Goal: Task Accomplishment & Management: Complete application form

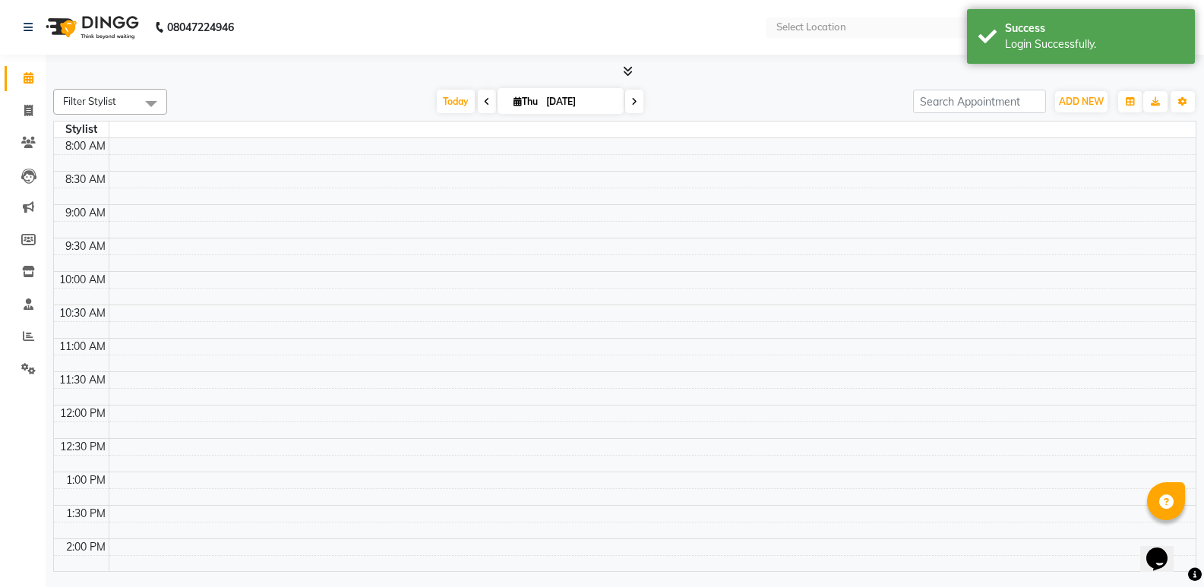
select select "en"
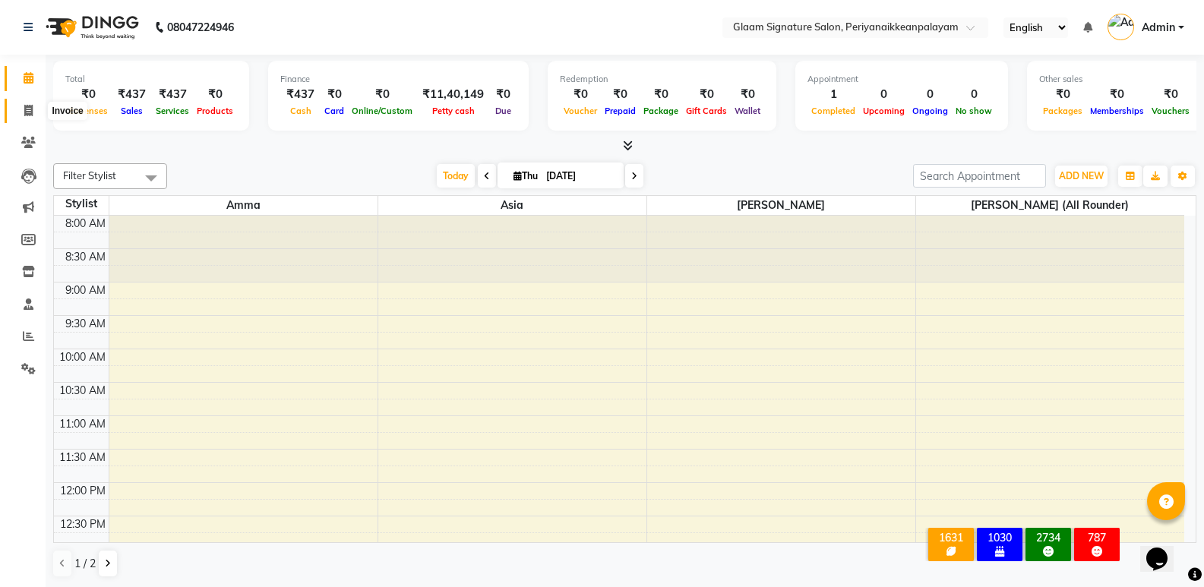
click at [35, 113] on span at bounding box center [28, 111] width 27 height 17
select select "service"
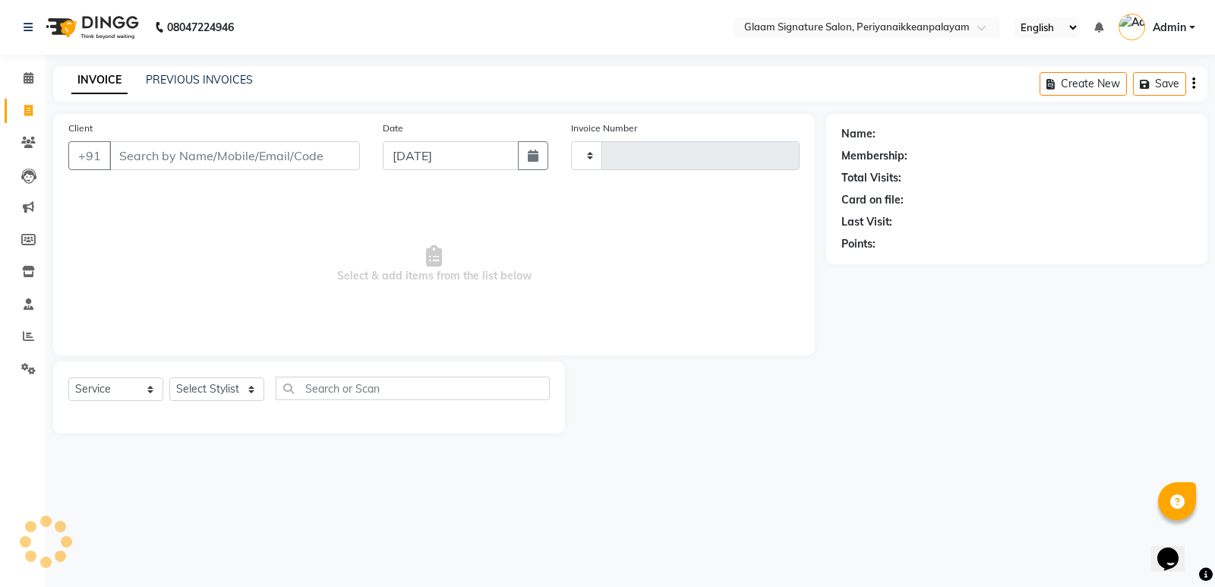
type input "0979"
select select "4039"
click at [185, 157] on input "Client" at bounding box center [234, 155] width 251 height 29
type input "9842156465"
click at [321, 158] on span "Add Client" at bounding box center [321, 155] width 60 height 15
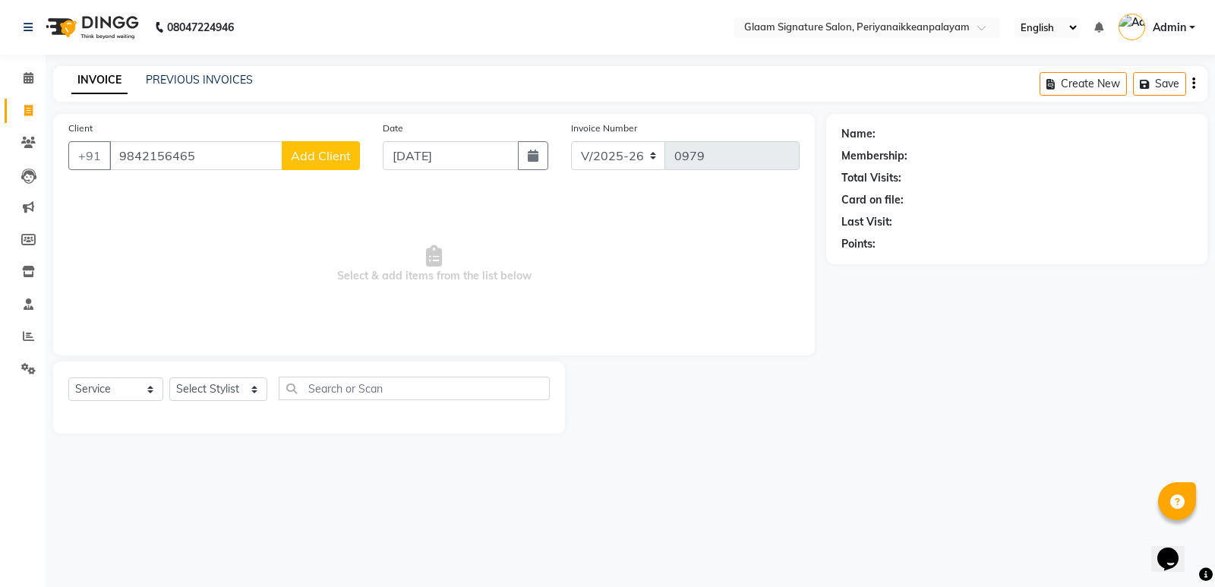
select select "35"
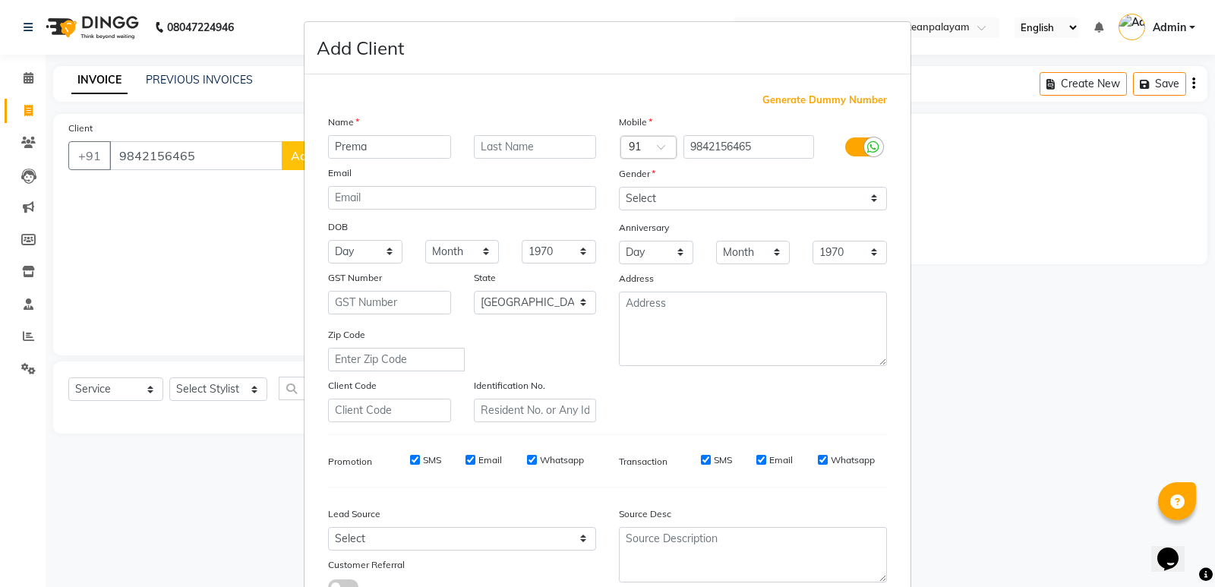
type input "Prema"
click at [722, 202] on select "Select Male Female Other Prefer Not To Say" at bounding box center [753, 199] width 268 height 24
select select "female"
click at [619, 187] on select "Select Male Female Other Prefer Not To Say" at bounding box center [753, 199] width 268 height 24
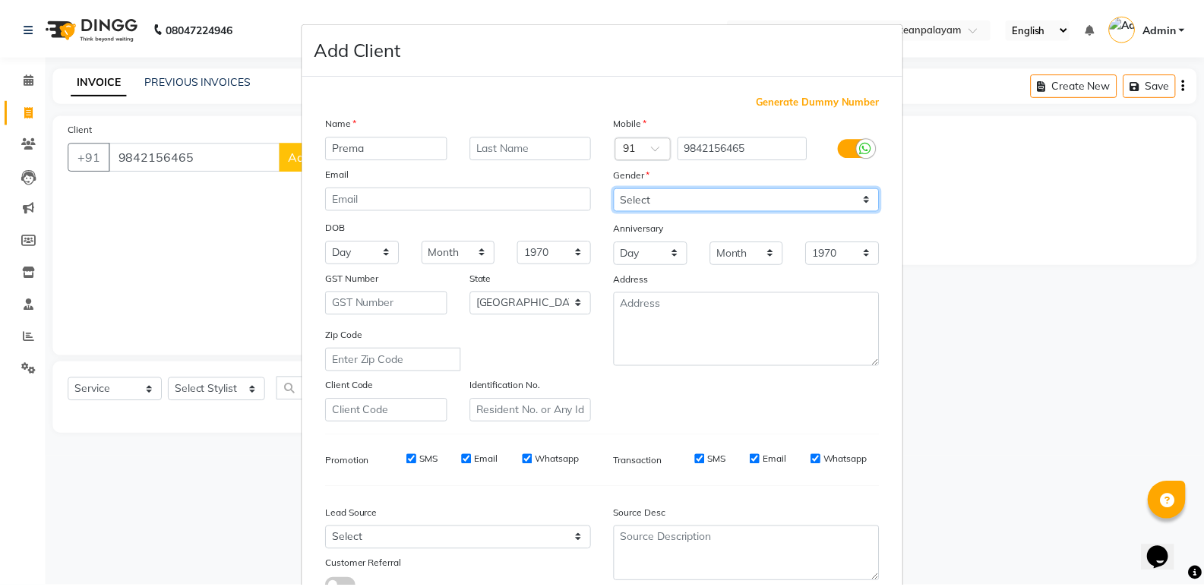
scroll to position [114, 0]
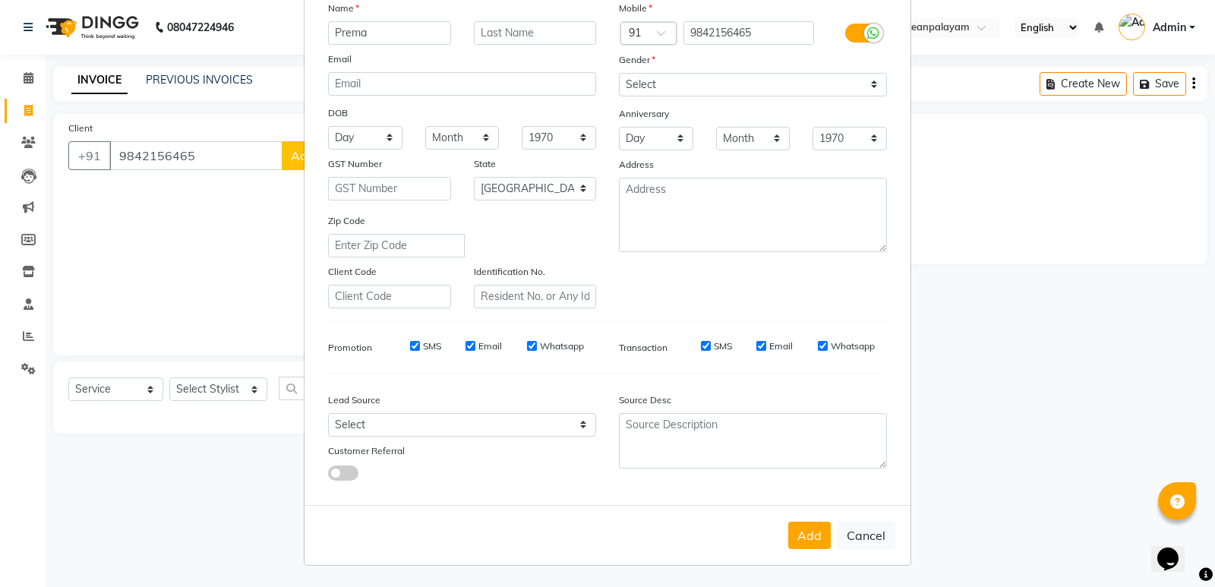
click at [811, 530] on button "Add" at bounding box center [809, 535] width 43 height 27
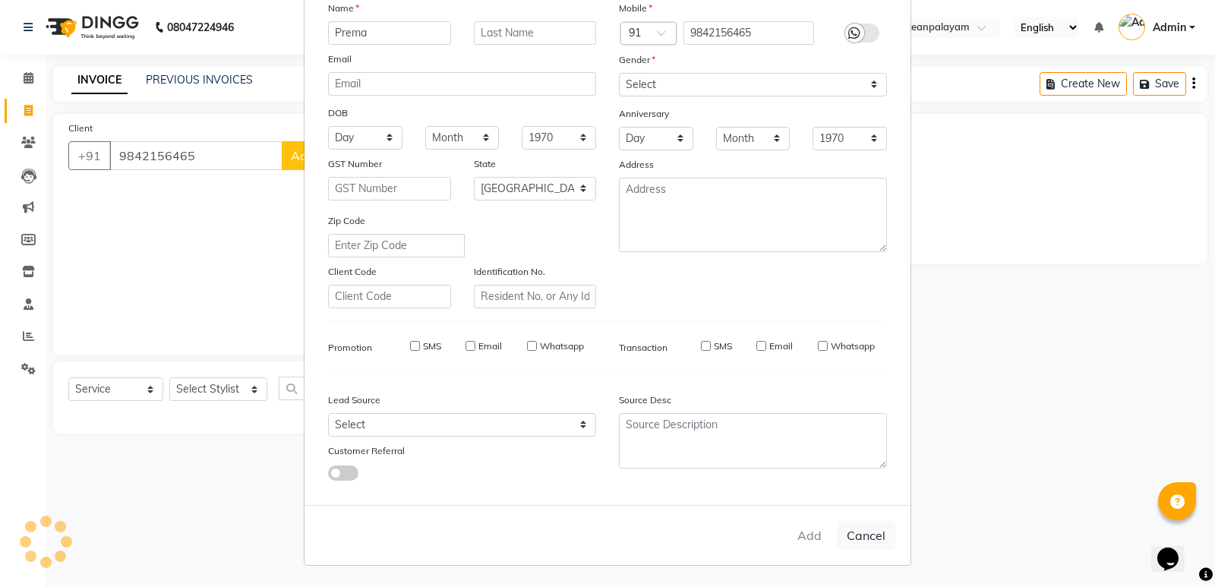
select select
select select "null"
select select
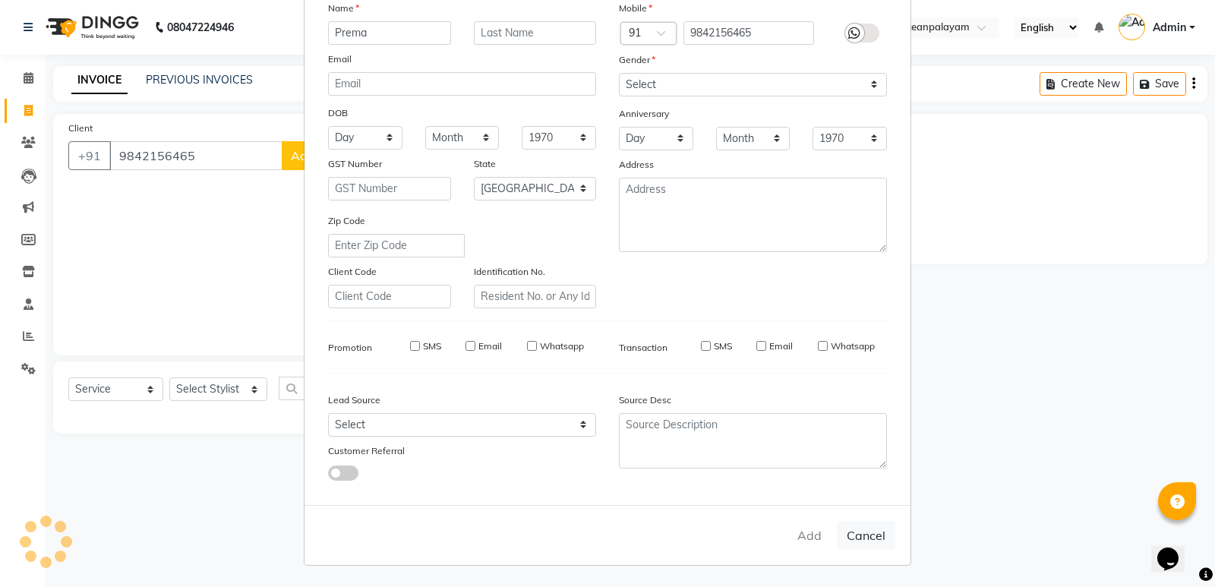
select select
checkbox input "false"
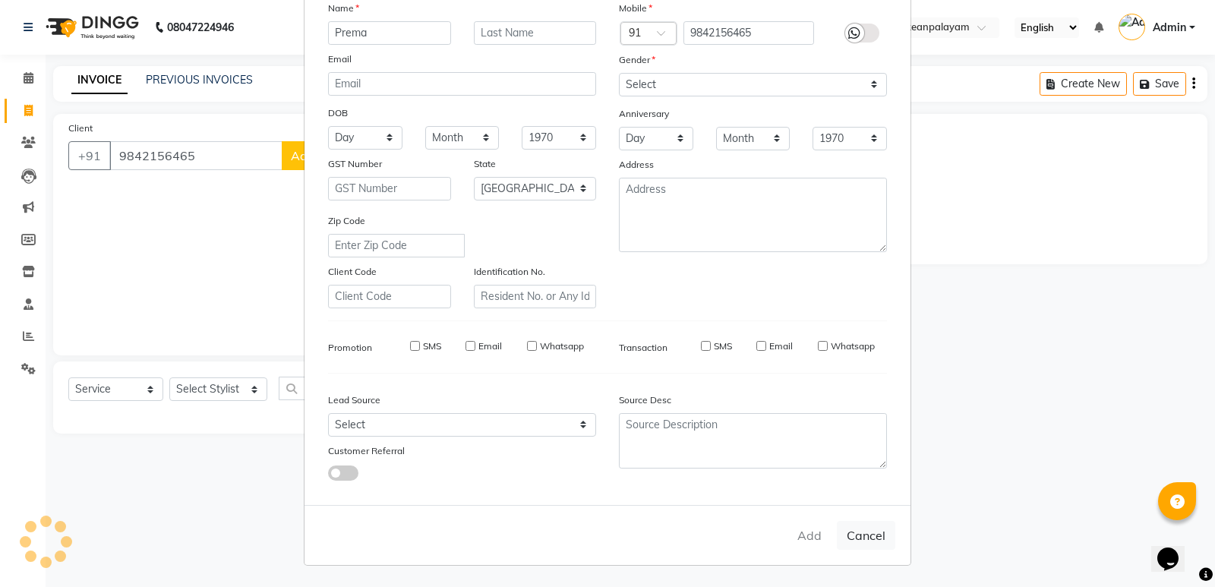
checkbox input "false"
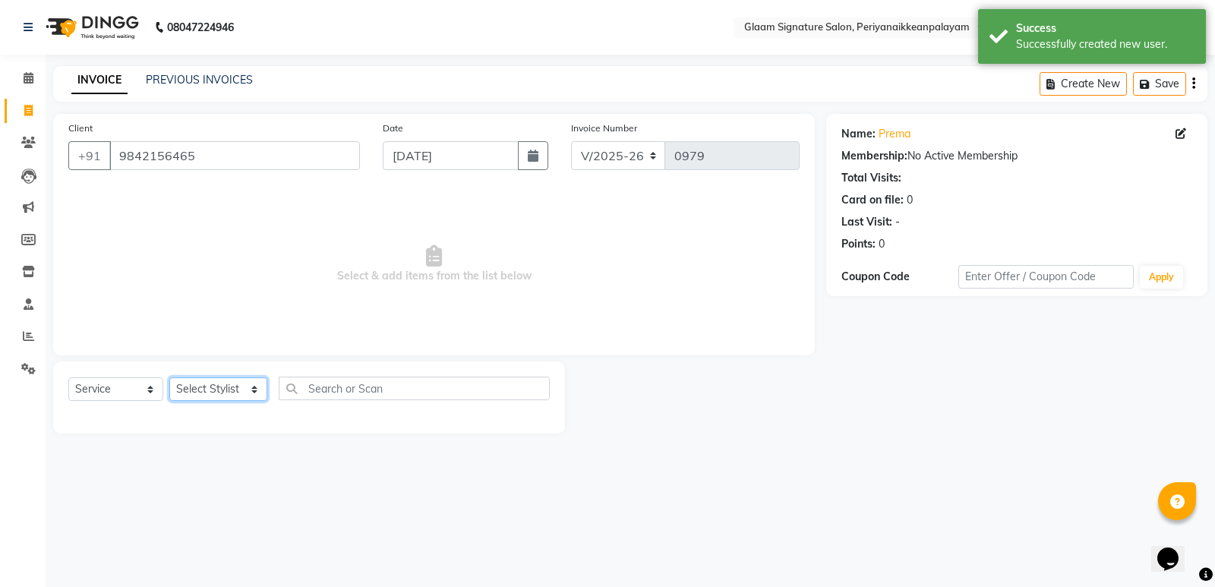
click at [226, 393] on select "Select Stylist Amma Asia Devika geetha (all rounder) Rakki sarfraj Shazaz Ahamed" at bounding box center [218, 390] width 98 height 24
select select "84349"
click at [169, 378] on select "Select Stylist Amma Asia Devika geetha (all rounder) Rakki sarfraj Shazaz Ahamed" at bounding box center [218, 390] width 98 height 24
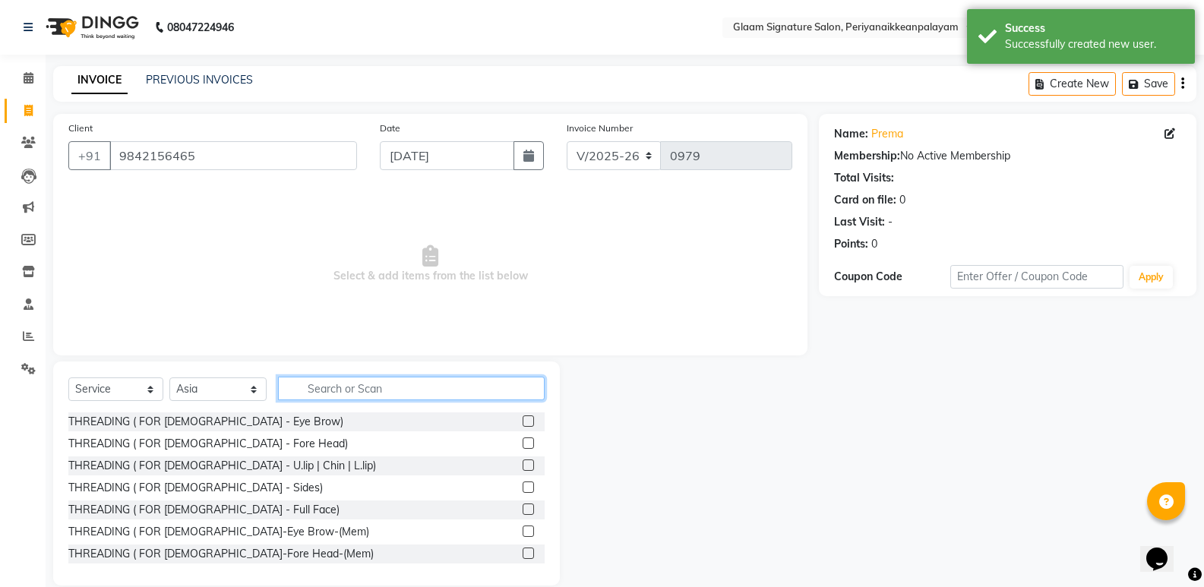
click at [386, 389] on input "text" at bounding box center [411, 389] width 267 height 24
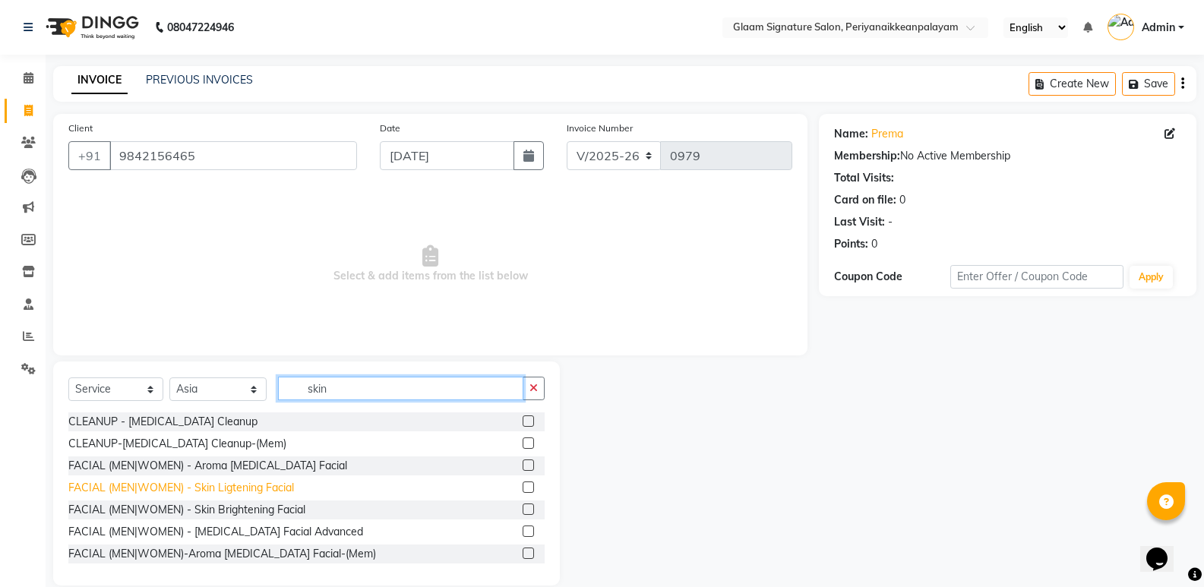
type input "skin"
click at [231, 482] on div "FACIAL (MEN|WOMEN) - Skin Ligtening Facial" at bounding box center [181, 488] width 226 height 16
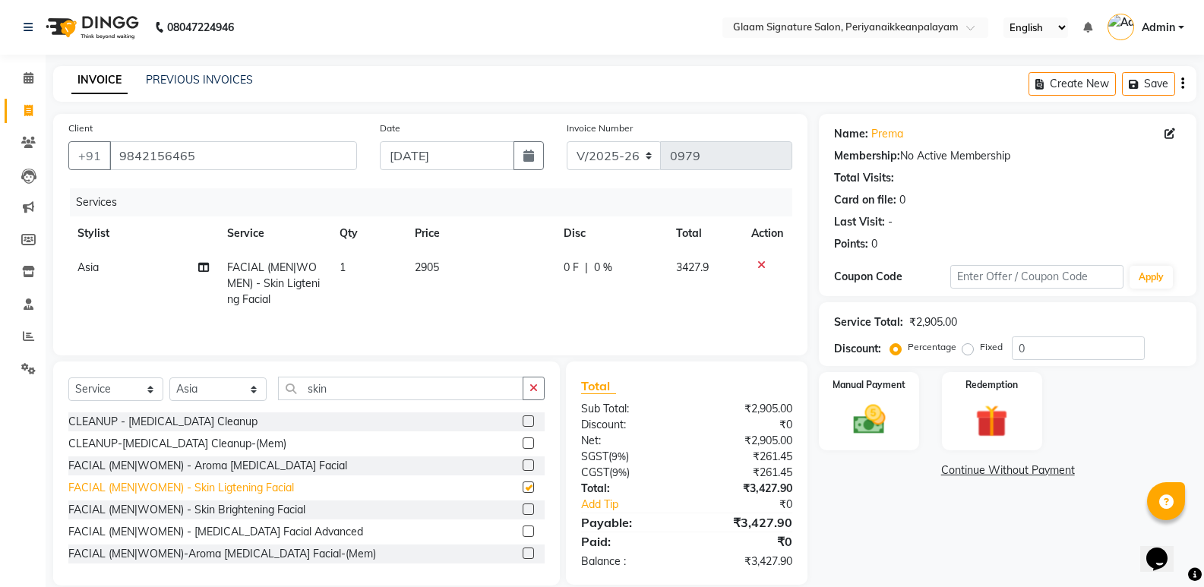
checkbox input "false"
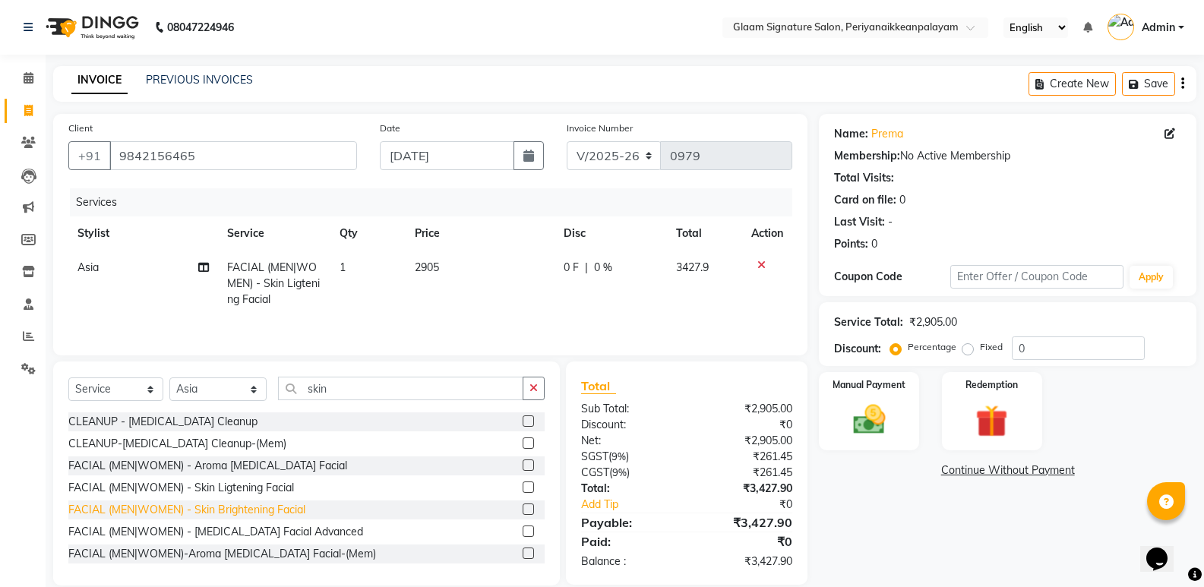
click at [272, 505] on div "FACIAL (MEN|WOMEN) - Skin Brightening Facial" at bounding box center [186, 510] width 237 height 16
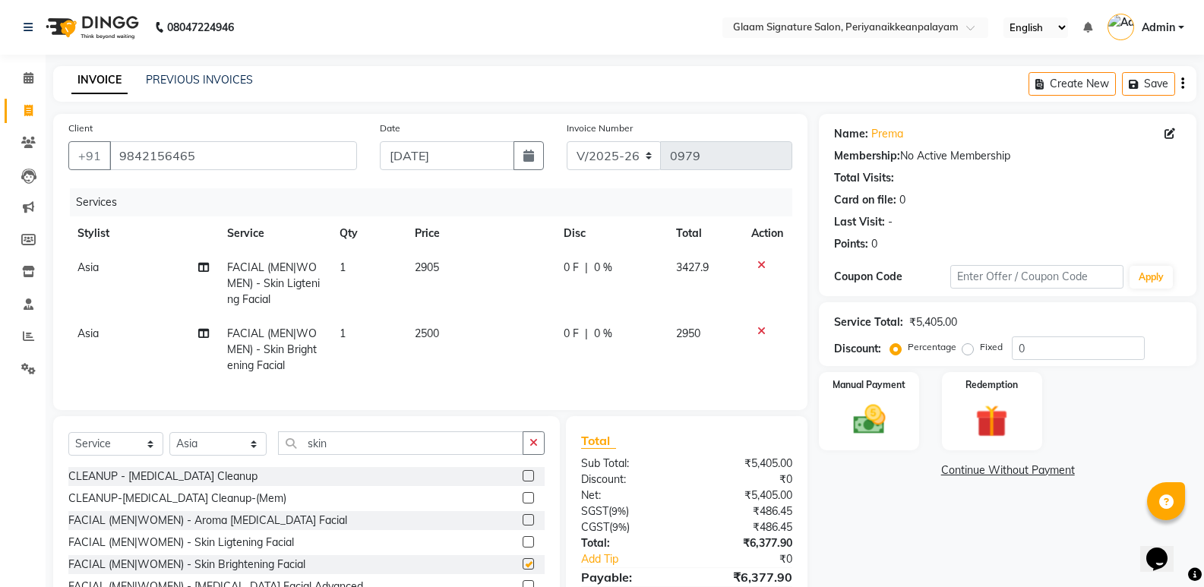
checkbox input "false"
click at [760, 266] on icon at bounding box center [761, 265] width 8 height 11
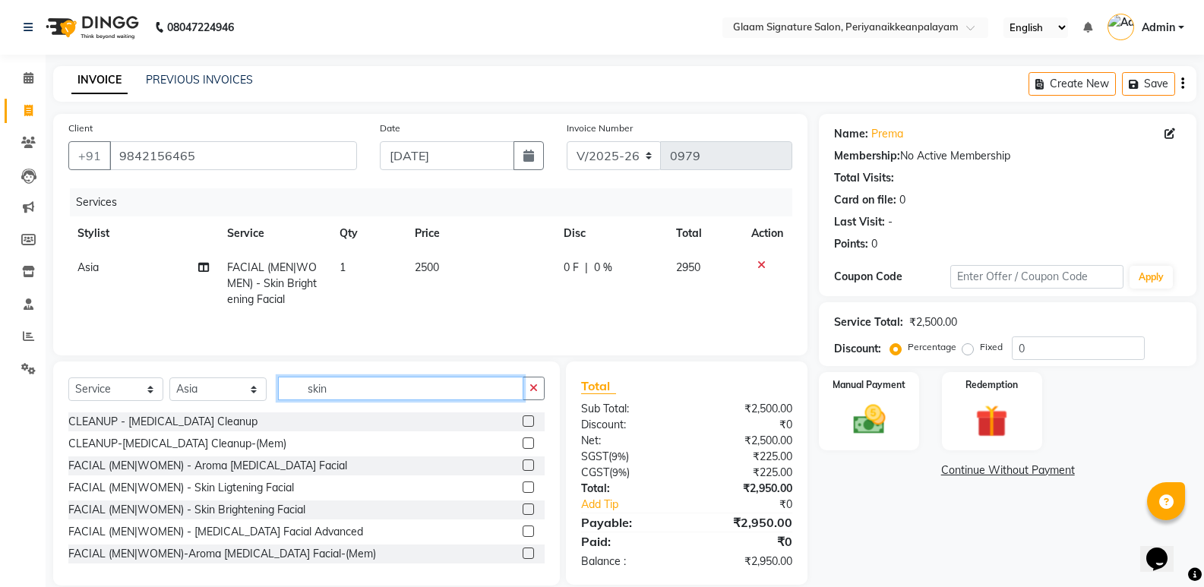
drag, startPoint x: 393, startPoint y: 387, endPoint x: 193, endPoint y: 324, distance: 209.7
click at [191, 332] on div "Client +91 9842156465 Date 04-09-2025 Invoice Number V/2025 V/2025-26 0979 Serv…" at bounding box center [430, 350] width 777 height 472
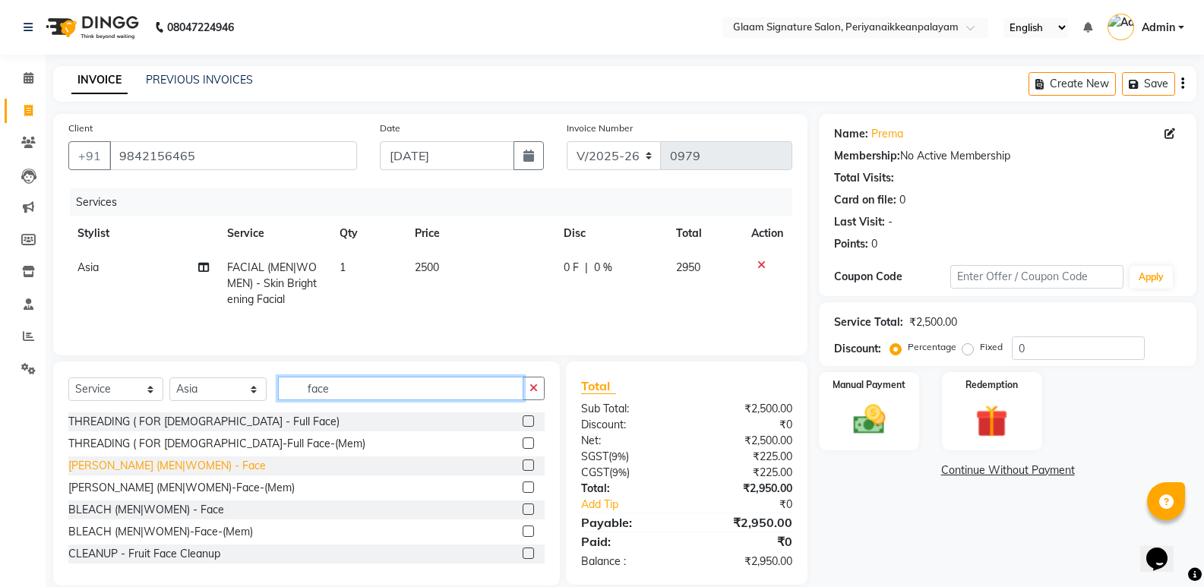
type input "face"
click at [197, 469] on div "D.TAN (MEN|WOMEN) - Face" at bounding box center [166, 466] width 197 height 16
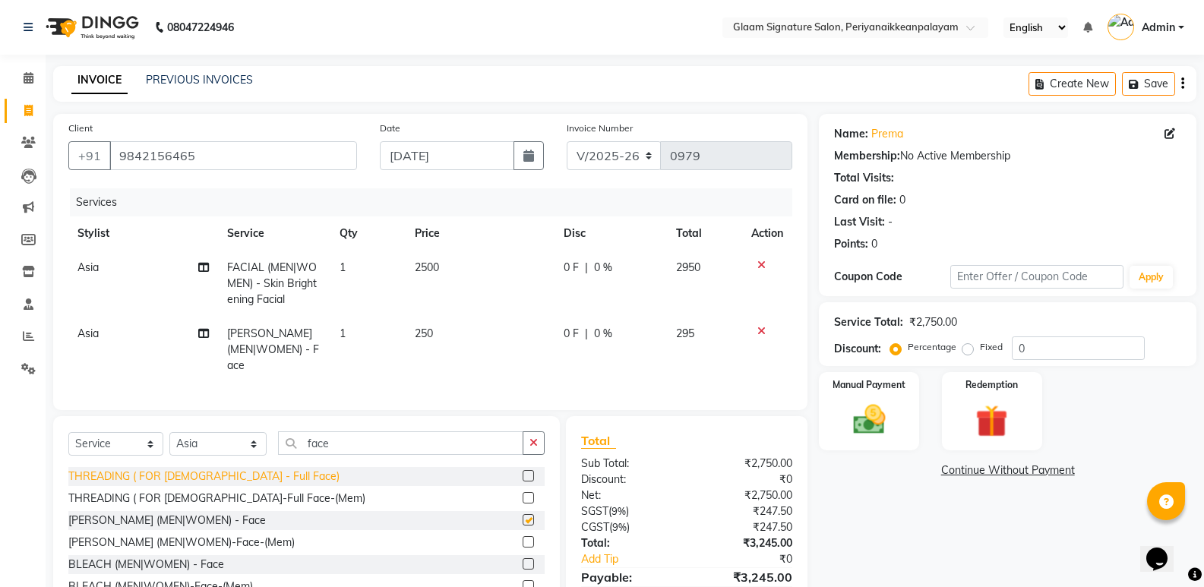
checkbox input "false"
click at [425, 333] on span "250" at bounding box center [424, 334] width 18 height 14
select select "84349"
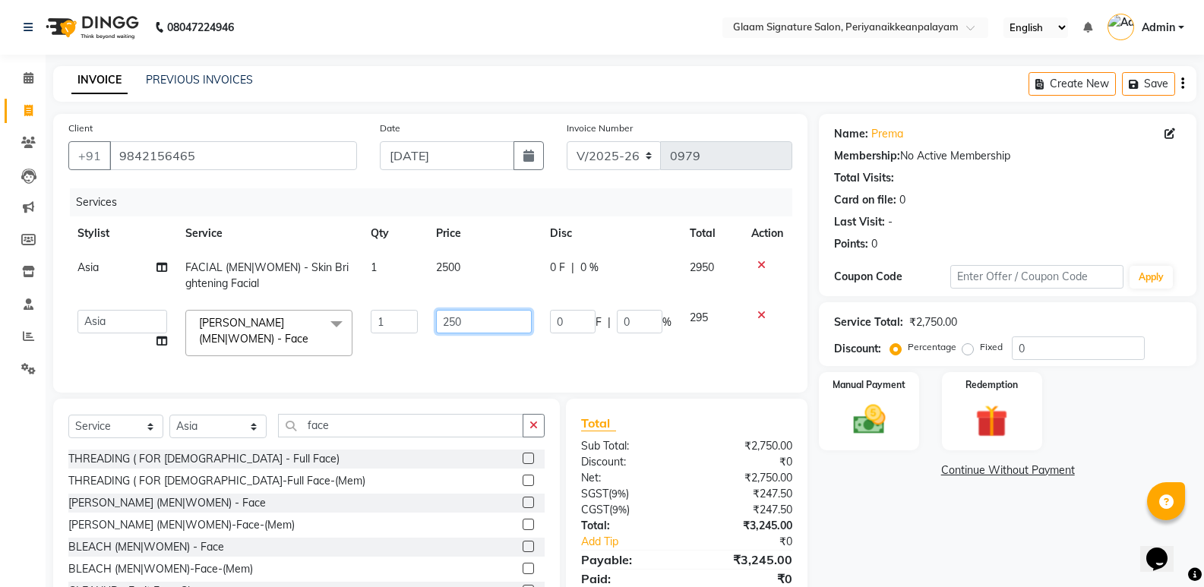
drag, startPoint x: 472, startPoint y: 323, endPoint x: 392, endPoint y: 306, distance: 81.5
click at [409, 313] on tr "Amma Asia Devika geetha (all rounder) Rakki sarfraj Shazaz Ahamed D.TAN (MEN|WO…" at bounding box center [430, 333] width 724 height 65
type input "650"
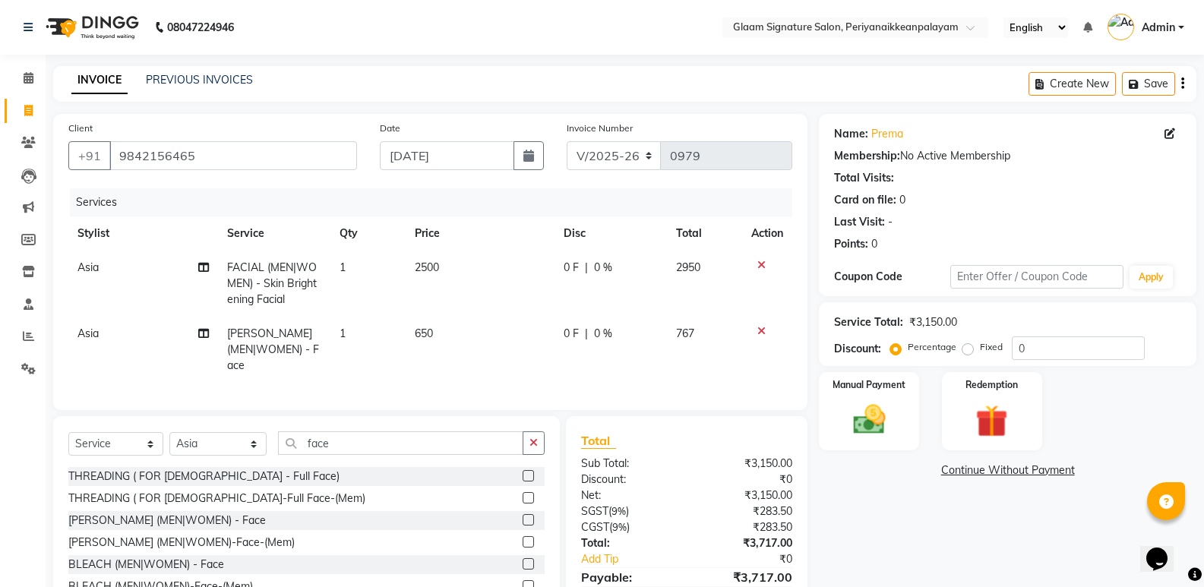
drag, startPoint x: 880, startPoint y: 534, endPoint x: 876, endPoint y: 520, distance: 15.1
click at [880, 533] on div "Name: Prema Membership: No Active Membership Total Visits: Card on file: 0 Last…" at bounding box center [1013, 377] width 389 height 526
drag, startPoint x: 1067, startPoint y: 342, endPoint x: 848, endPoint y: 331, distance: 219.8
click at [848, 331] on div "Service Total: ₹3,150.00 Discount: Percentage Fixed 0" at bounding box center [1007, 334] width 347 height 52
type input "20"
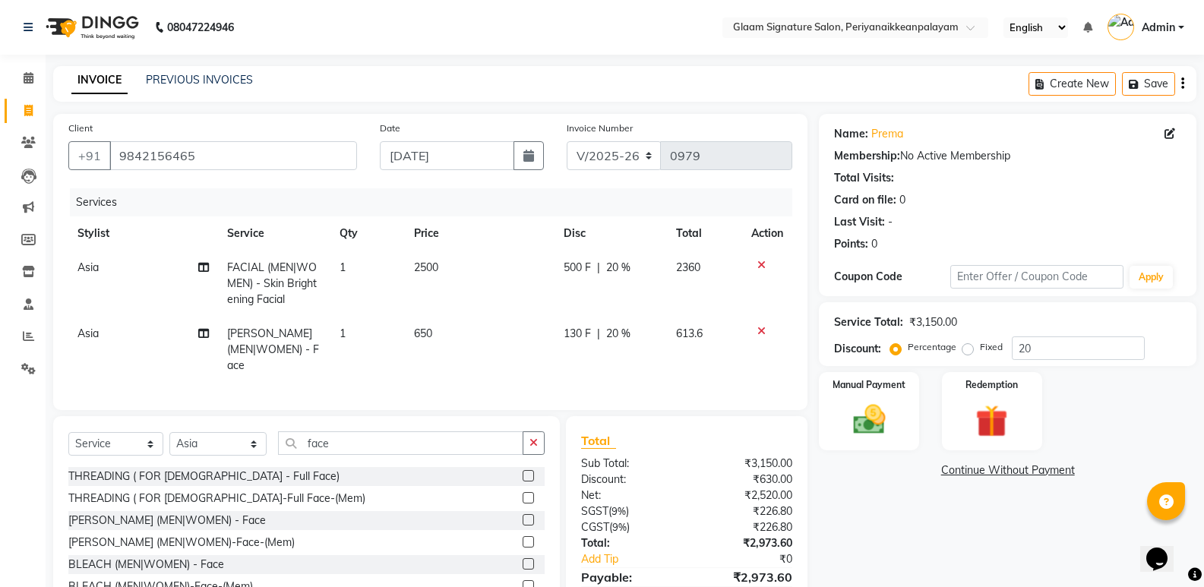
click at [976, 551] on div "Name: Prema Membership: No Active Membership Total Visits: Card on file: 0 Last…" at bounding box center [1013, 377] width 389 height 526
click at [976, 548] on div "Name: Prema Membership: No Active Membership Total Visits: Card on file: 0 Last…" at bounding box center [1013, 377] width 389 height 526
click at [422, 333] on span "650" at bounding box center [423, 334] width 18 height 14
select select "84349"
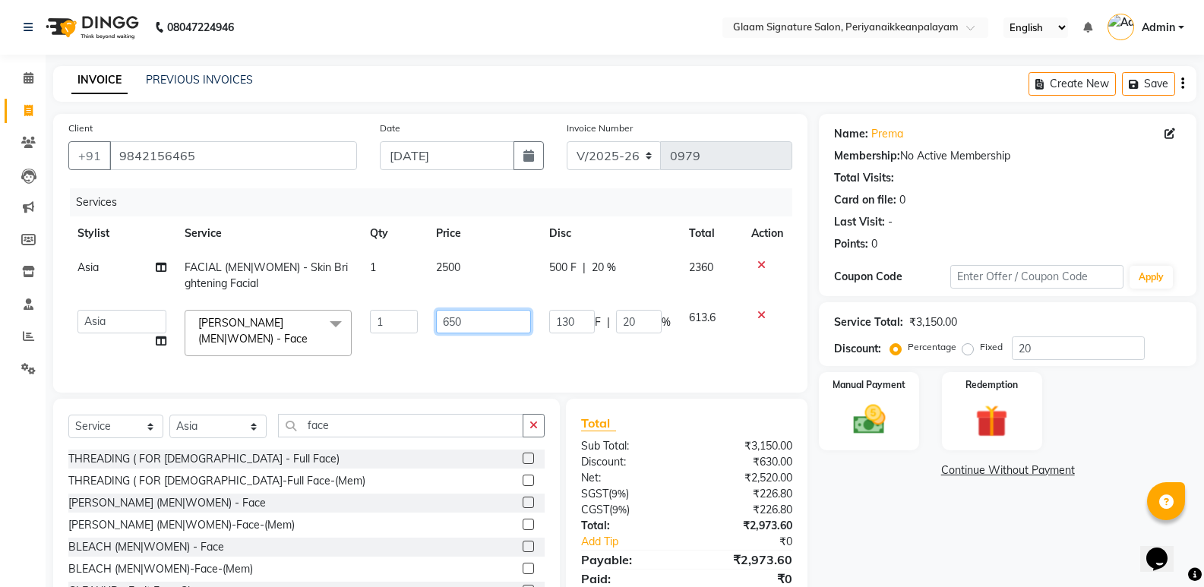
drag, startPoint x: 472, startPoint y: 327, endPoint x: 384, endPoint y: 308, distance: 89.4
click at [384, 308] on tr "Amma Asia Devika geetha (all rounder) Rakki sarfraj Shazaz Ahamed D.TAN (MEN|WO…" at bounding box center [430, 333] width 724 height 65
type input "600"
drag, startPoint x: 968, startPoint y: 540, endPoint x: 947, endPoint y: 548, distance: 22.1
click at [967, 540] on div "Name: Prema Membership: No Active Membership Total Visits: Card on file: 0 Last…" at bounding box center [1013, 368] width 389 height 509
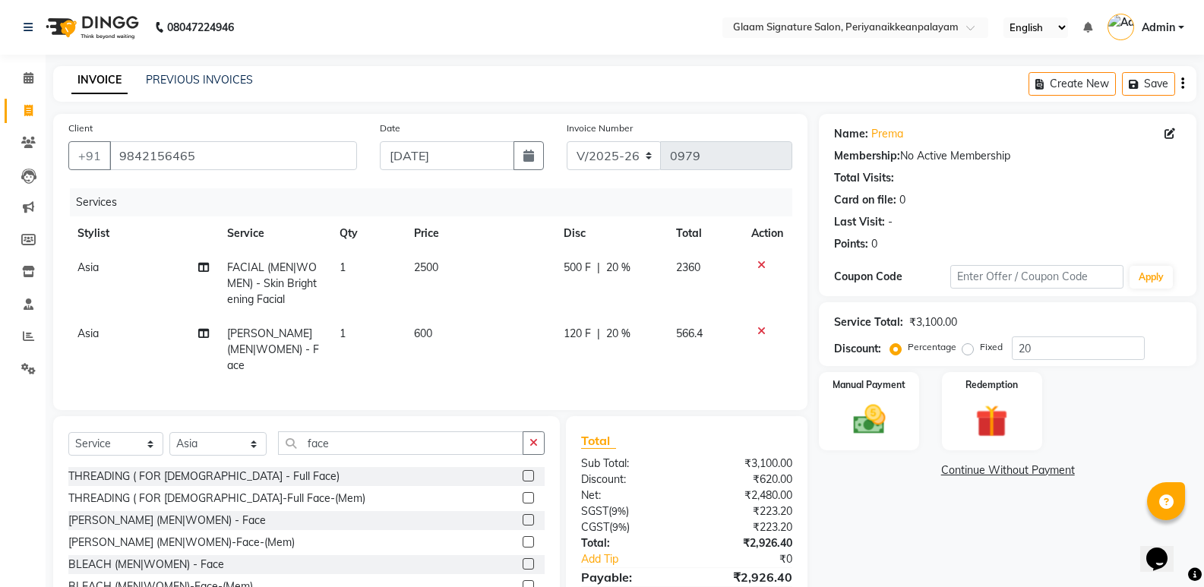
click at [614, 331] on span "20 %" at bounding box center [618, 334] width 24 height 16
select select "84349"
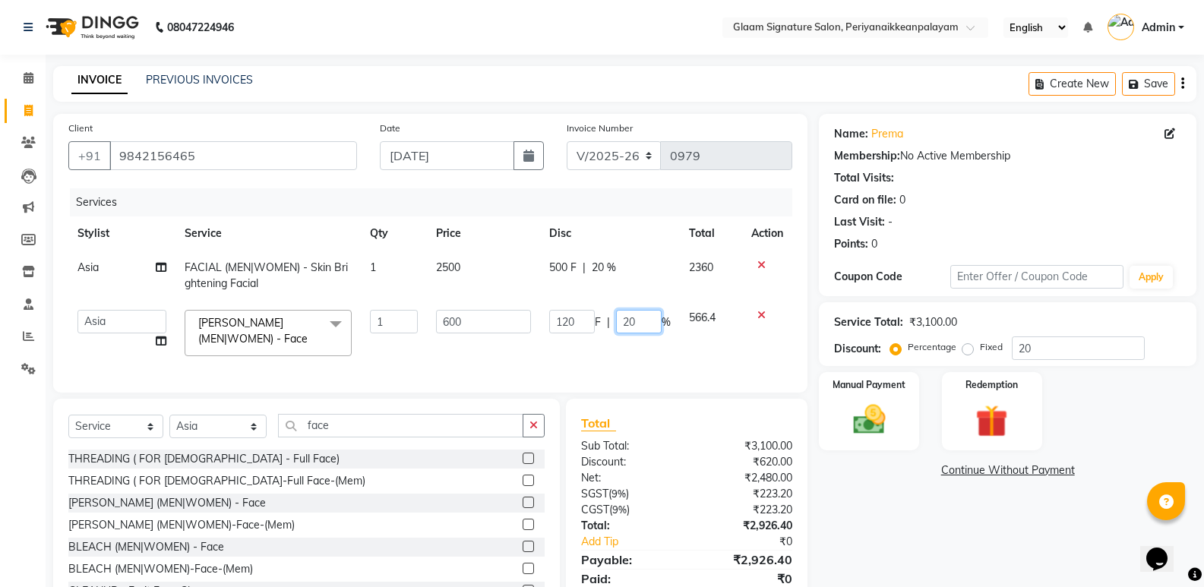
drag, startPoint x: 637, startPoint y: 324, endPoint x: 628, endPoint y: 322, distance: 8.7
click at [628, 322] on input "20" at bounding box center [639, 322] width 46 height 24
type input "25"
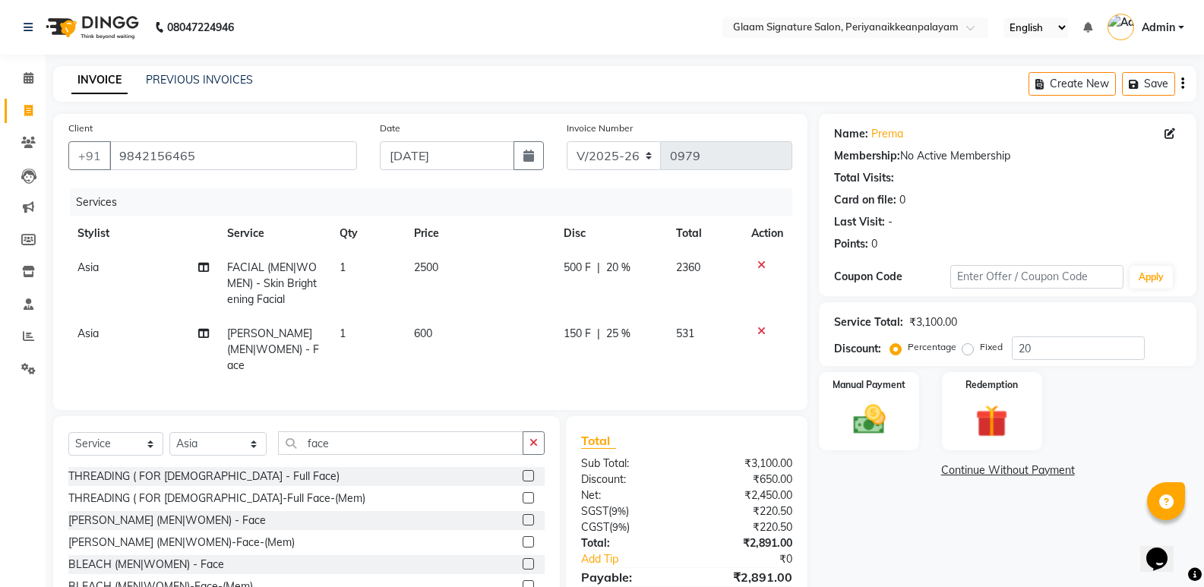
click at [865, 503] on div "Name: Prema Membership: No Active Membership Total Visits: Card on file: 0 Last…" at bounding box center [1013, 377] width 389 height 526
click at [621, 333] on span "25 %" at bounding box center [618, 334] width 24 height 16
select select "84349"
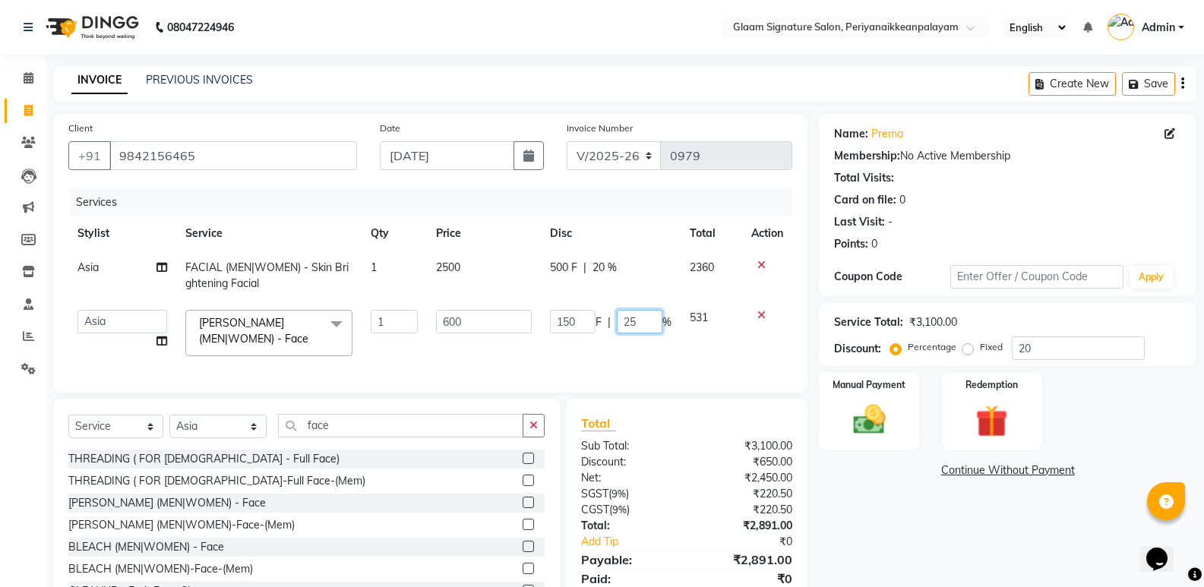
drag, startPoint x: 648, startPoint y: 321, endPoint x: 539, endPoint y: 319, distance: 109.4
click at [539, 319] on tr "Amma Asia Devika geetha (all rounder) Rakki sarfraj Shazaz Ahamed D.TAN (MEN|WO…" at bounding box center [430, 333] width 724 height 65
type input "24"
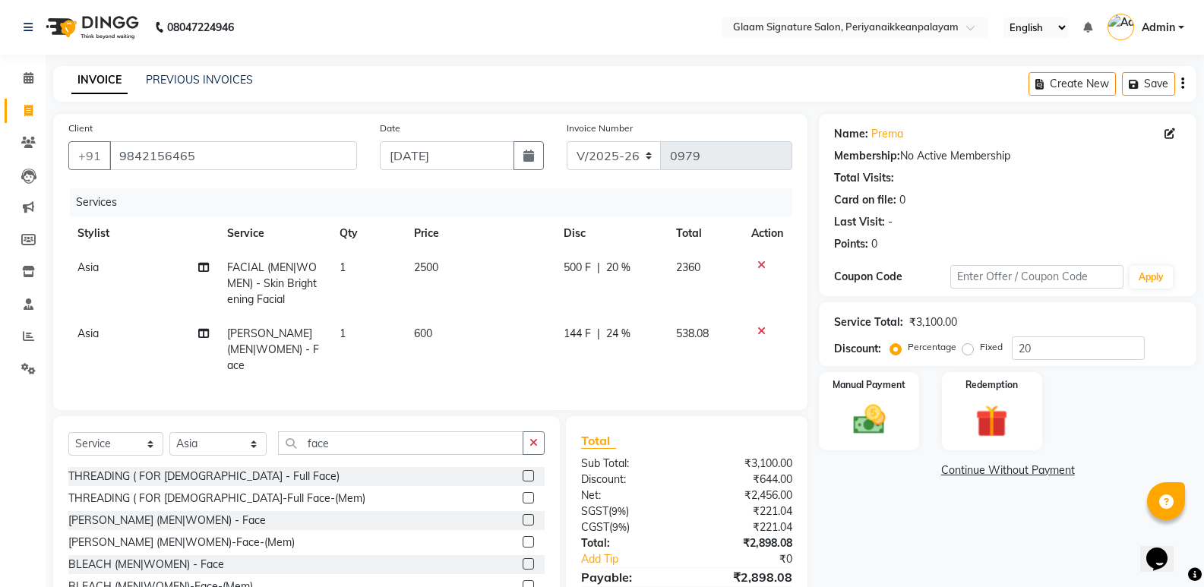
click at [889, 517] on div "Name: Prema Membership: No Active Membership Total Visits: Card on file: 0 Last…" at bounding box center [1013, 377] width 389 height 526
click at [615, 330] on span "24 %" at bounding box center [618, 334] width 24 height 16
select select "84349"
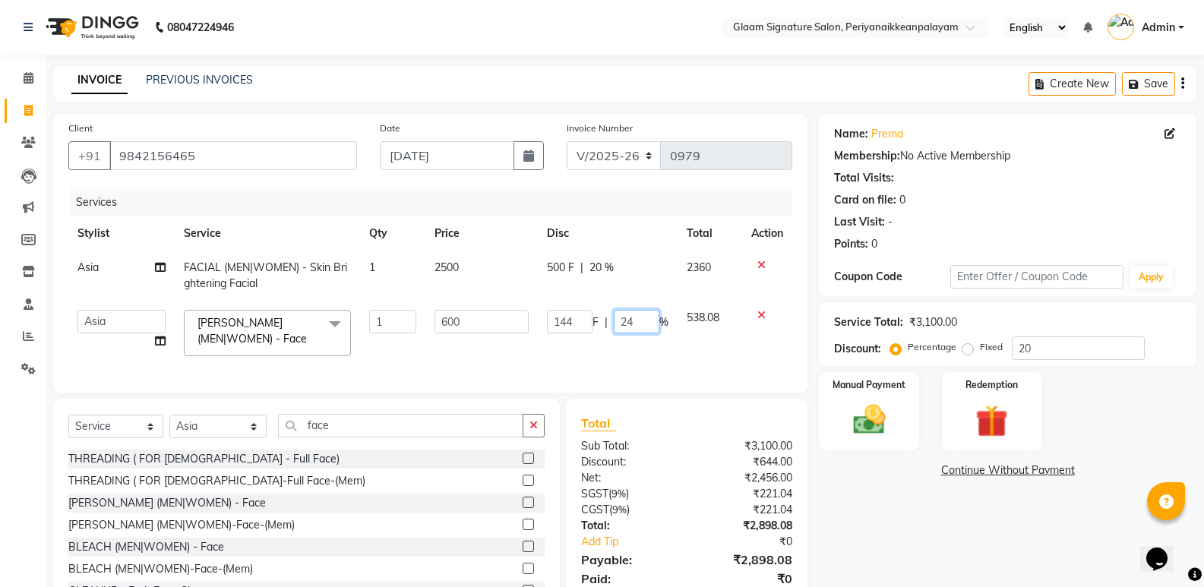
drag, startPoint x: 640, startPoint y: 324, endPoint x: 547, endPoint y: 313, distance: 93.3
click at [547, 313] on div "144 F | 24 %" at bounding box center [608, 322] width 122 height 24
type input "23"
click at [946, 548] on div "Name: Prema Membership: No Active Membership Total Visits: Card on file: 0 Last…" at bounding box center [1013, 368] width 389 height 509
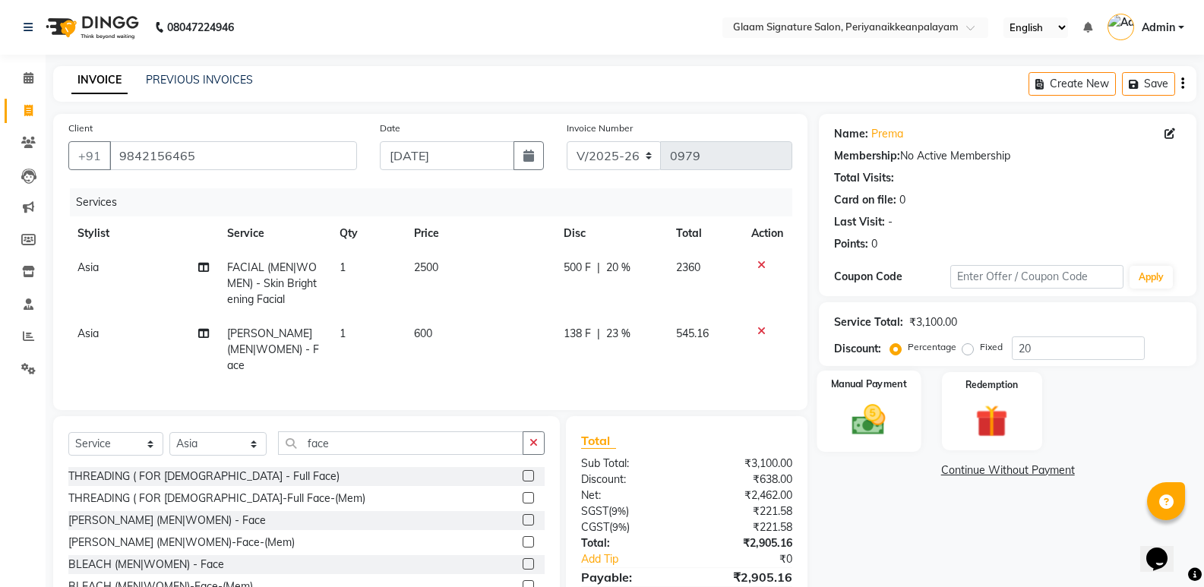
click at [871, 419] on img at bounding box center [869, 419] width 54 height 39
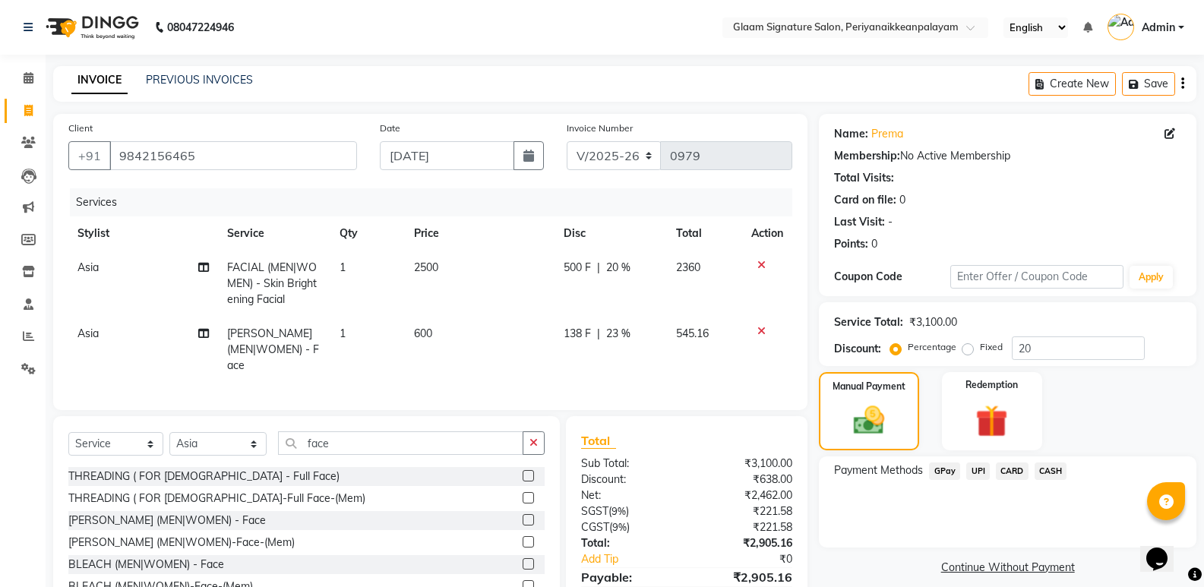
click at [1044, 472] on span "CASH" at bounding box center [1051, 471] width 33 height 17
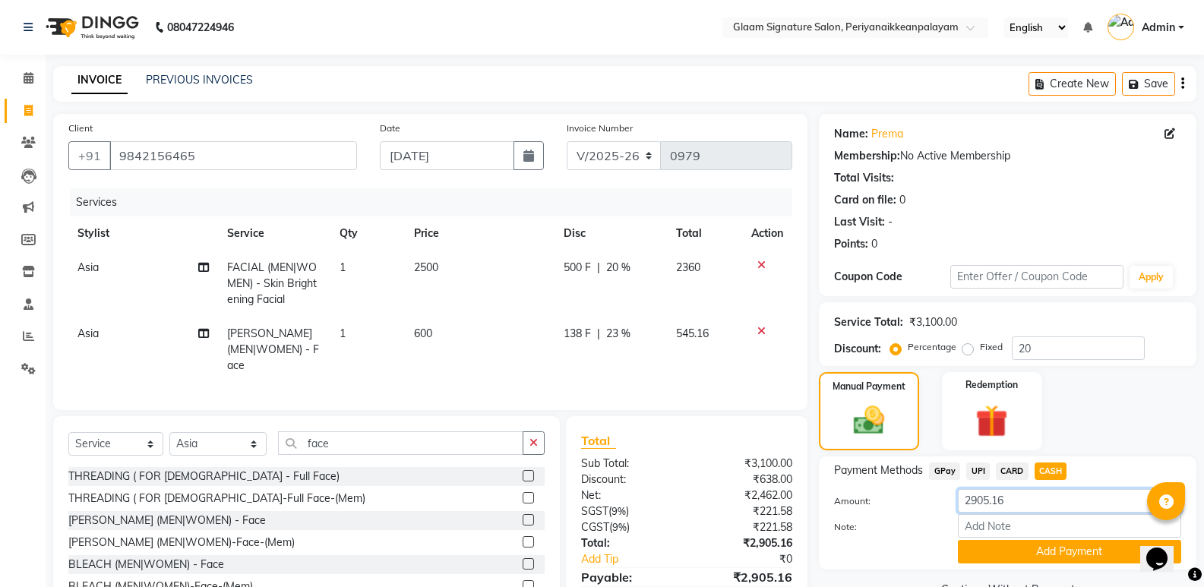
drag, startPoint x: 1019, startPoint y: 495, endPoint x: 721, endPoint y: 450, distance: 302.0
click at [721, 450] on div "Client +91 9842156465 Date 04-09-2025 Invoice Number V/2025 V/2025-26 0979 Serv…" at bounding box center [625, 377] width 1166 height 526
click at [621, 263] on span "20 %" at bounding box center [618, 268] width 24 height 16
select select "84349"
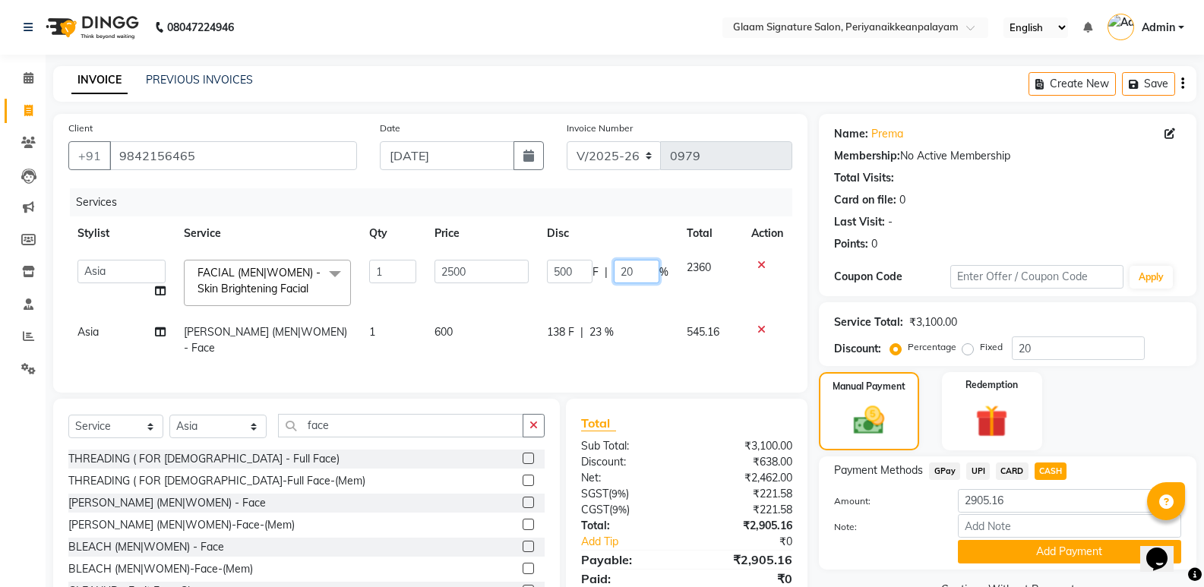
drag, startPoint x: 637, startPoint y: 271, endPoint x: 559, endPoint y: 256, distance: 79.7
click at [574, 261] on div "500 F | 20 %" at bounding box center [608, 272] width 122 height 24
type input "30"
click at [1063, 188] on div "Name: Prema Membership: No Active Membership Total Visits: Card on file: 0 Last…" at bounding box center [1007, 186] width 347 height 132
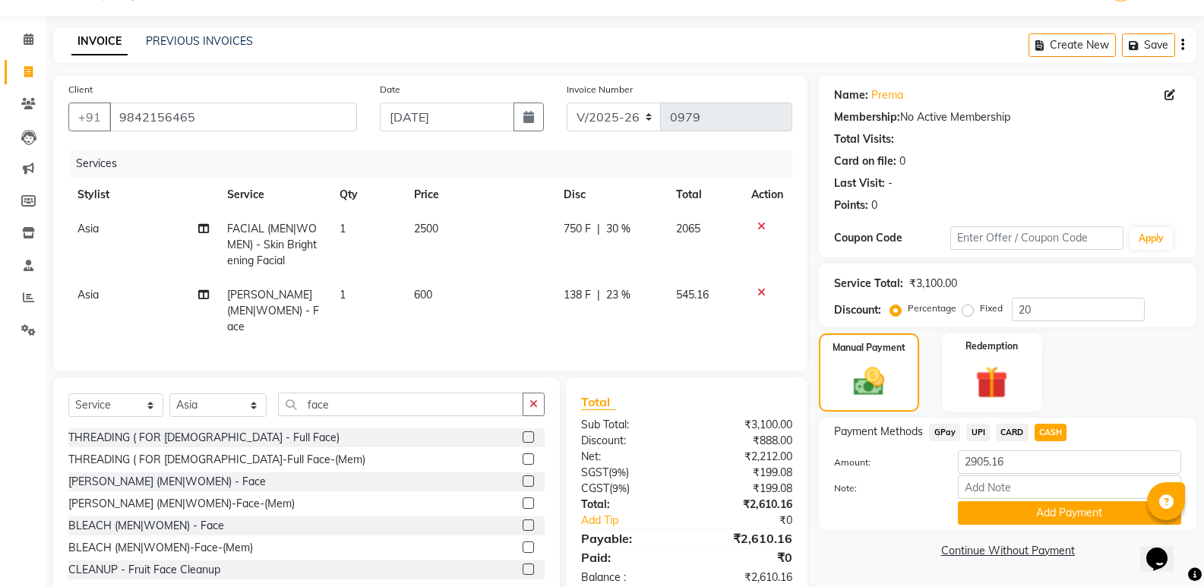
scroll to position [71, 0]
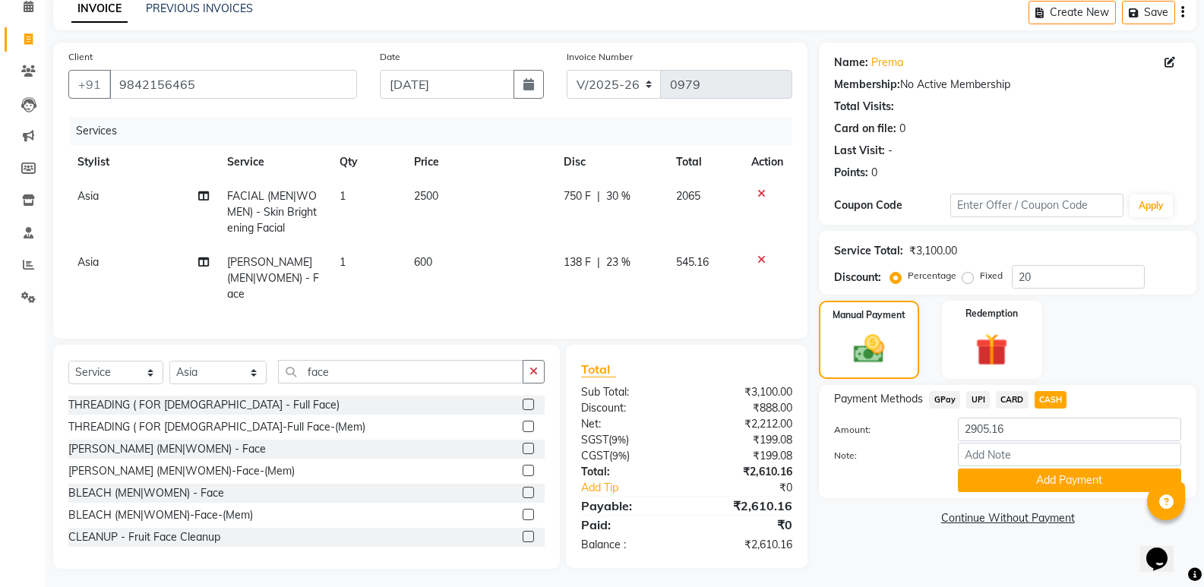
click at [614, 195] on span "30 %" at bounding box center [618, 196] width 24 height 16
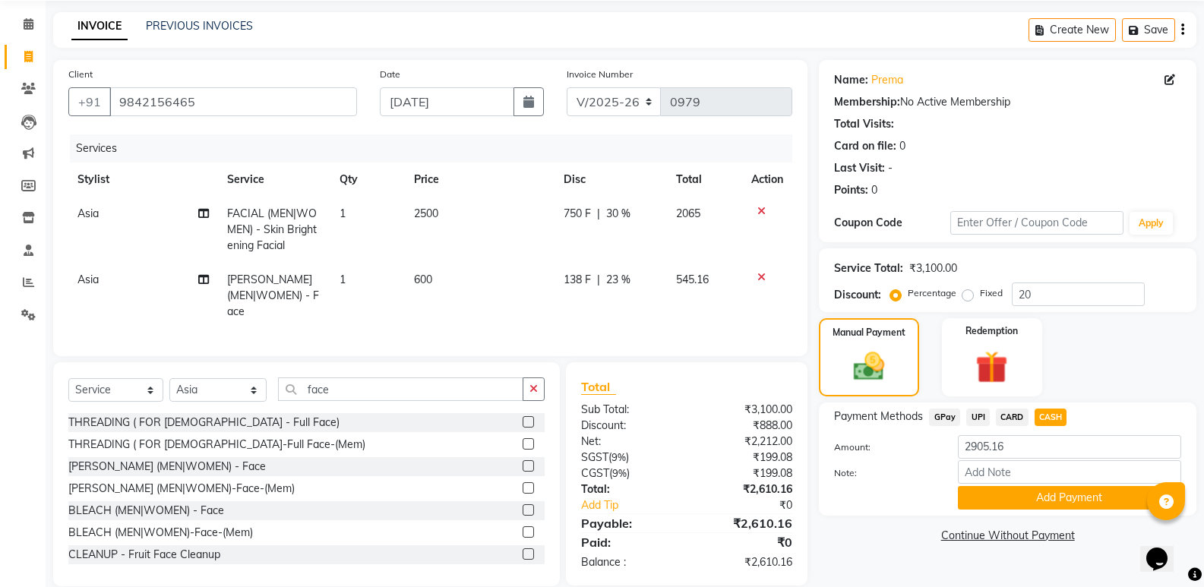
select select "84349"
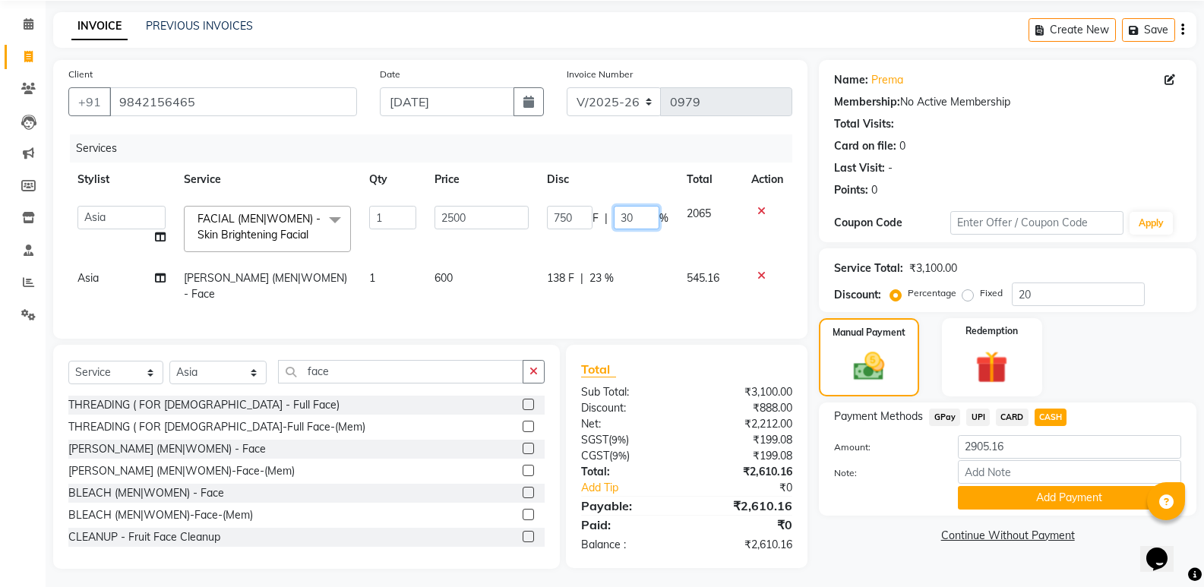
drag, startPoint x: 643, startPoint y: 216, endPoint x: 529, endPoint y: 195, distance: 115.9
click at [529, 195] on table "Stylist Service Qty Price Disc Total Action Amma Asia Devika geetha (all rounde…" at bounding box center [430, 237] width 724 height 149
type input "25"
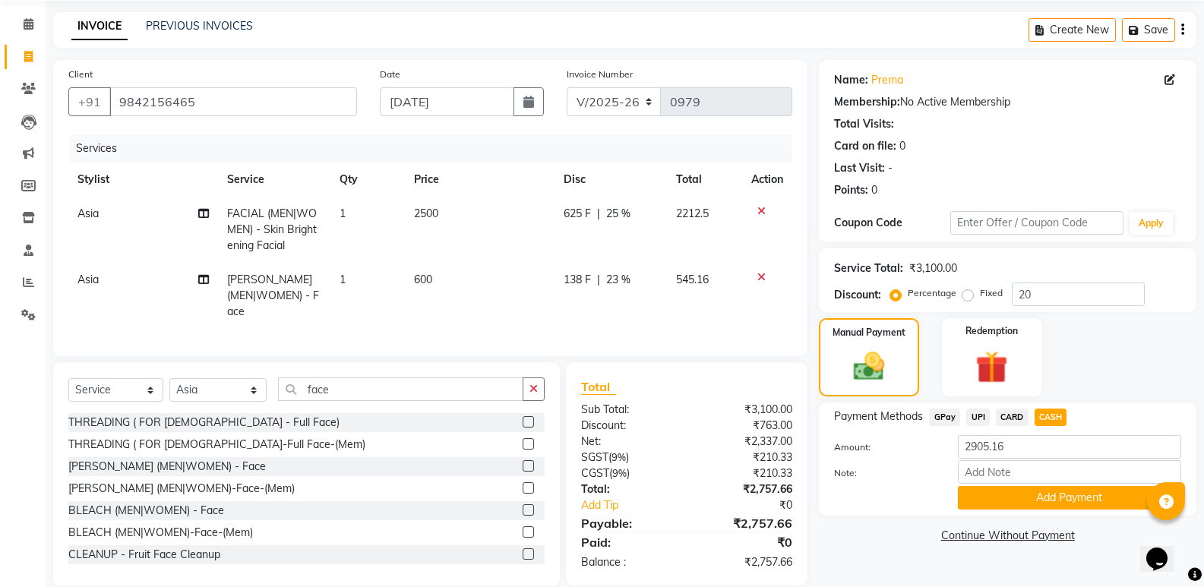
click at [1038, 149] on div "Card on file: 0" at bounding box center [1007, 146] width 347 height 16
click at [615, 280] on span "23 %" at bounding box center [618, 280] width 24 height 16
select select "84349"
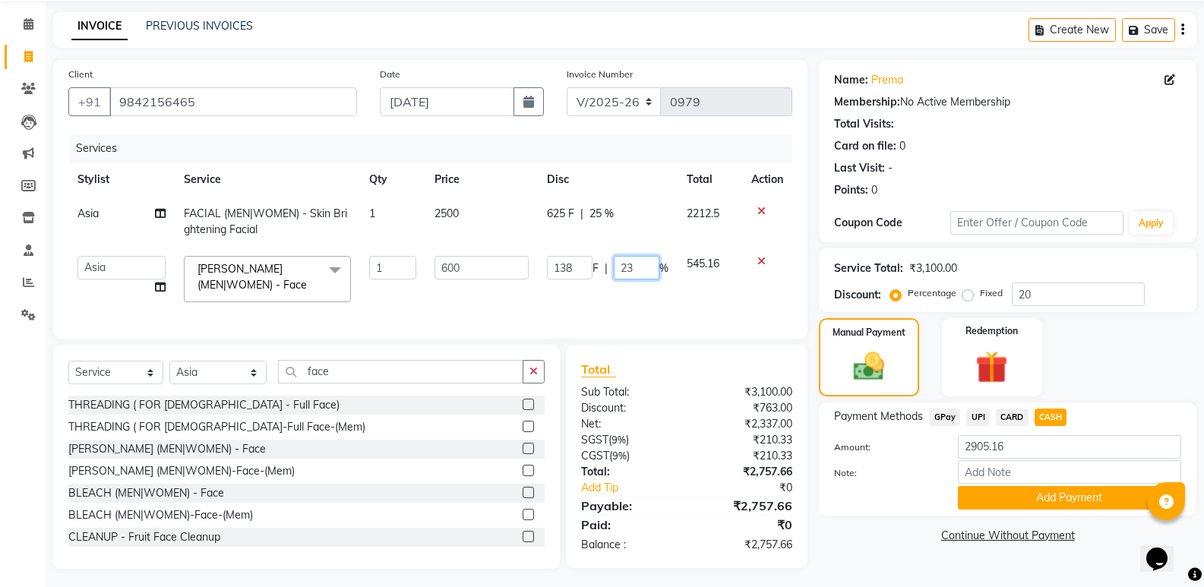
drag, startPoint x: 648, startPoint y: 268, endPoint x: 576, endPoint y: 257, distance: 73.1
click at [577, 258] on div "138 F | 23 %" at bounding box center [608, 268] width 122 height 24
type input "25"
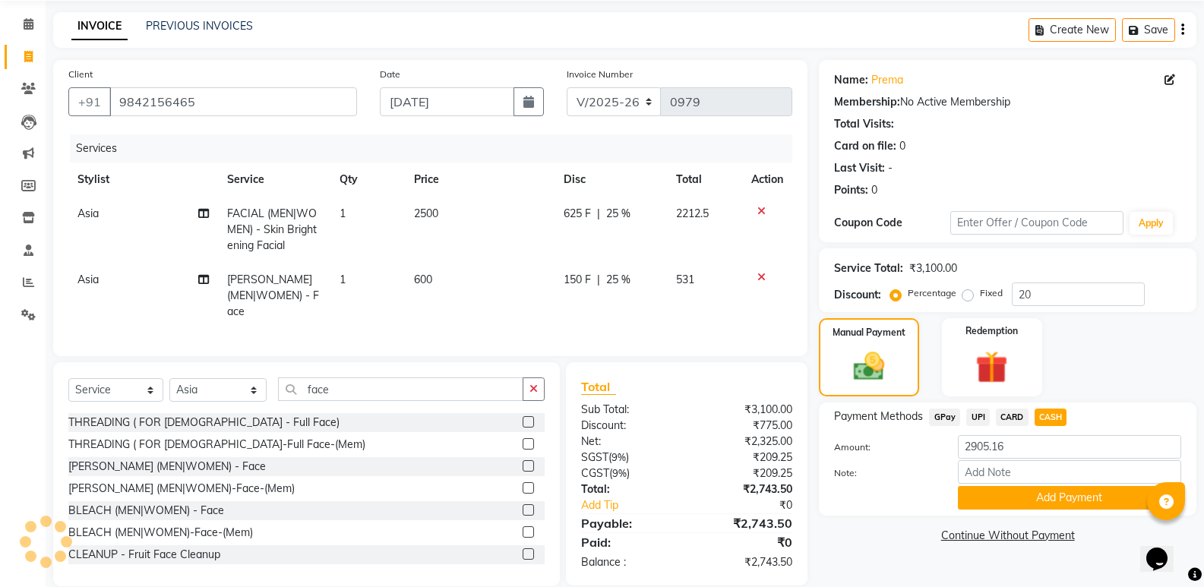
click at [915, 500] on div at bounding box center [884, 498] width 123 height 24
click at [617, 211] on span "25 %" at bounding box center [618, 214] width 24 height 16
select select "84349"
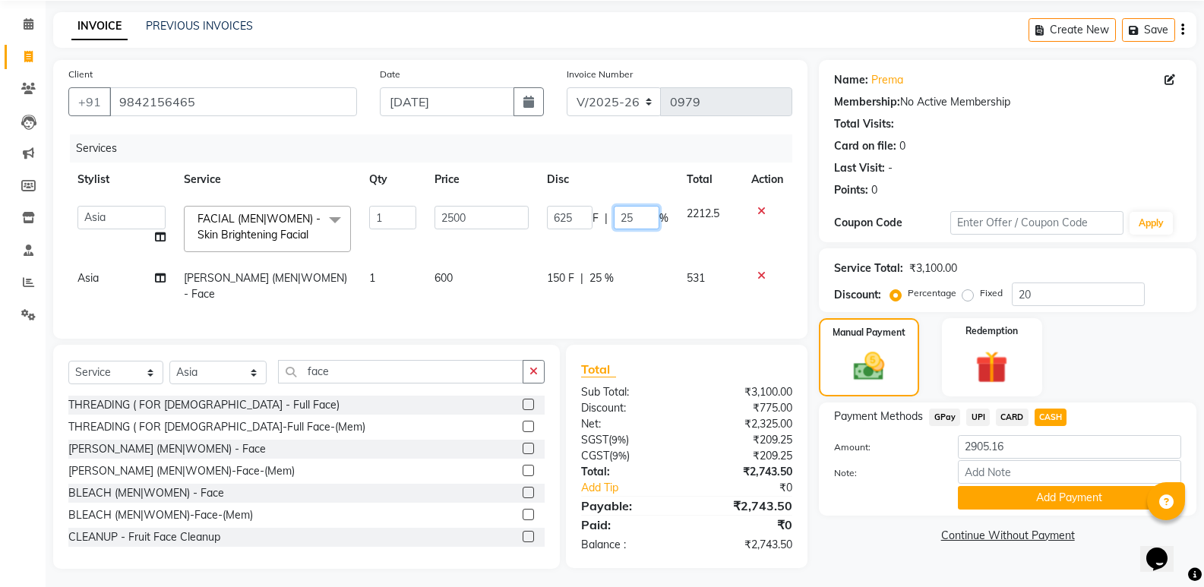
drag, startPoint x: 643, startPoint y: 215, endPoint x: 561, endPoint y: 203, distance: 83.7
click at [578, 207] on div "625 F | 25 %" at bounding box center [608, 218] width 122 height 24
type input "26"
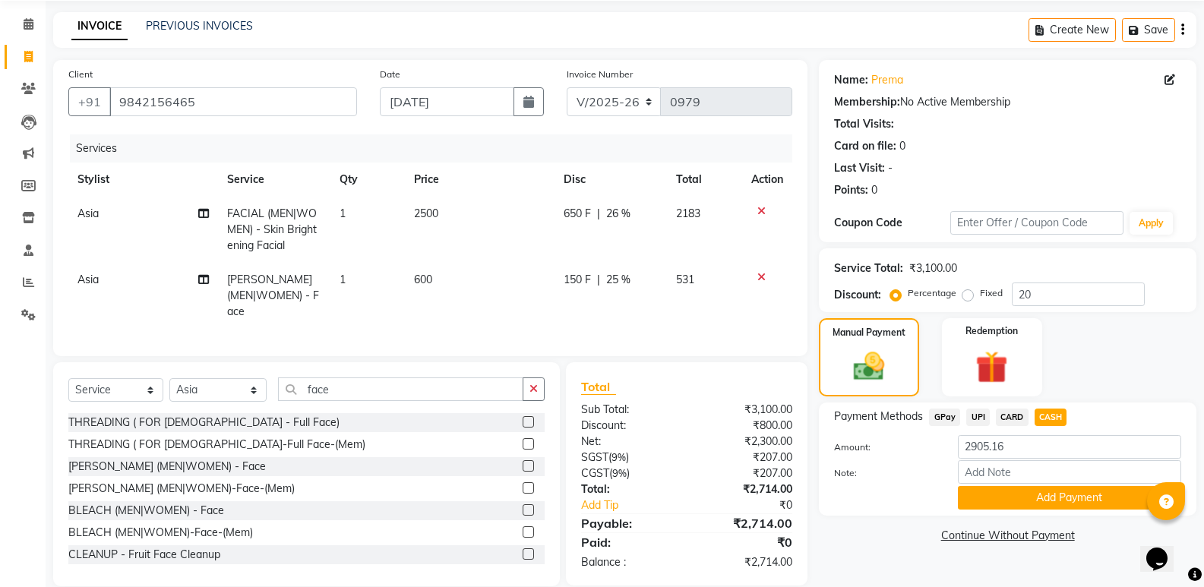
click at [903, 536] on link "Continue Without Payment" at bounding box center [1007, 536] width 371 height 16
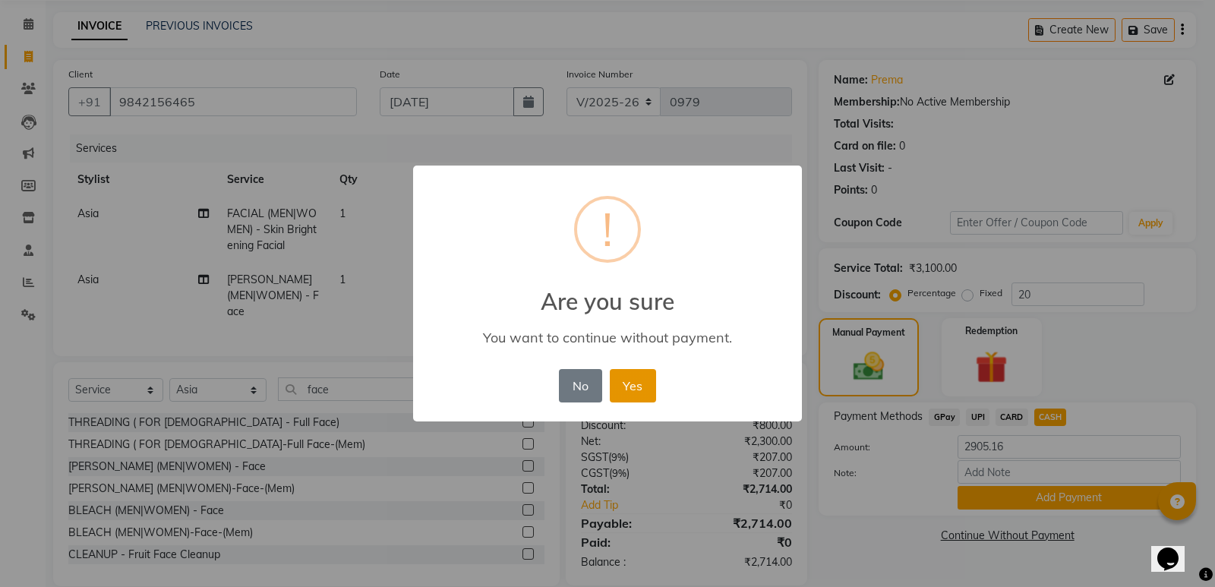
click at [643, 378] on button "Yes" at bounding box center [633, 385] width 46 height 33
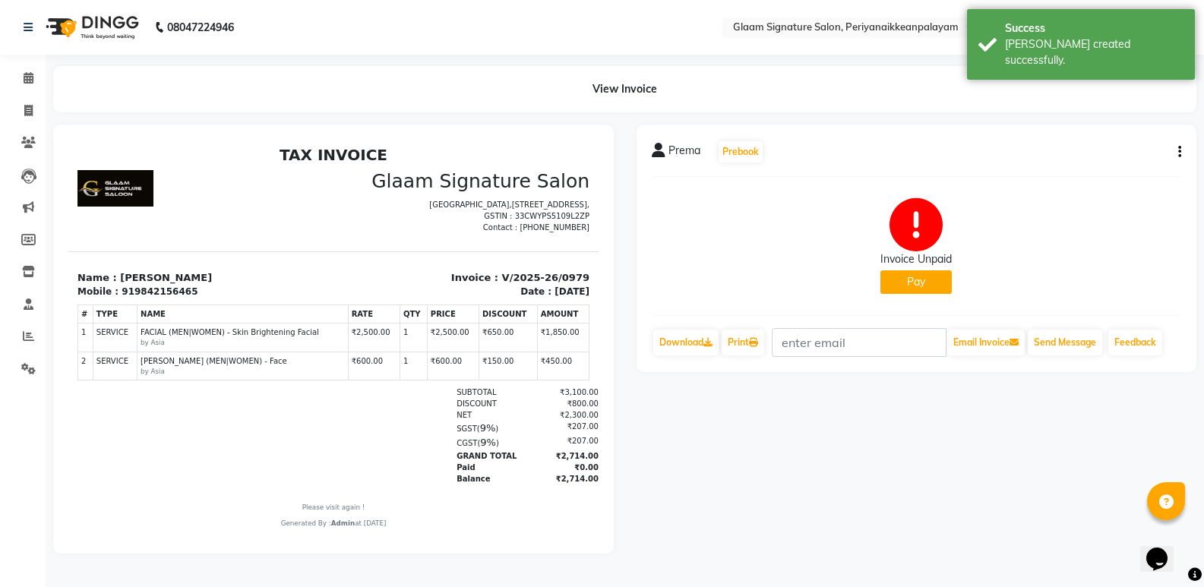
click at [1179, 153] on icon "button" at bounding box center [1179, 152] width 3 height 1
click at [1103, 169] on div "Edit Invoice" at bounding box center [1104, 171] width 104 height 19
select select "service"
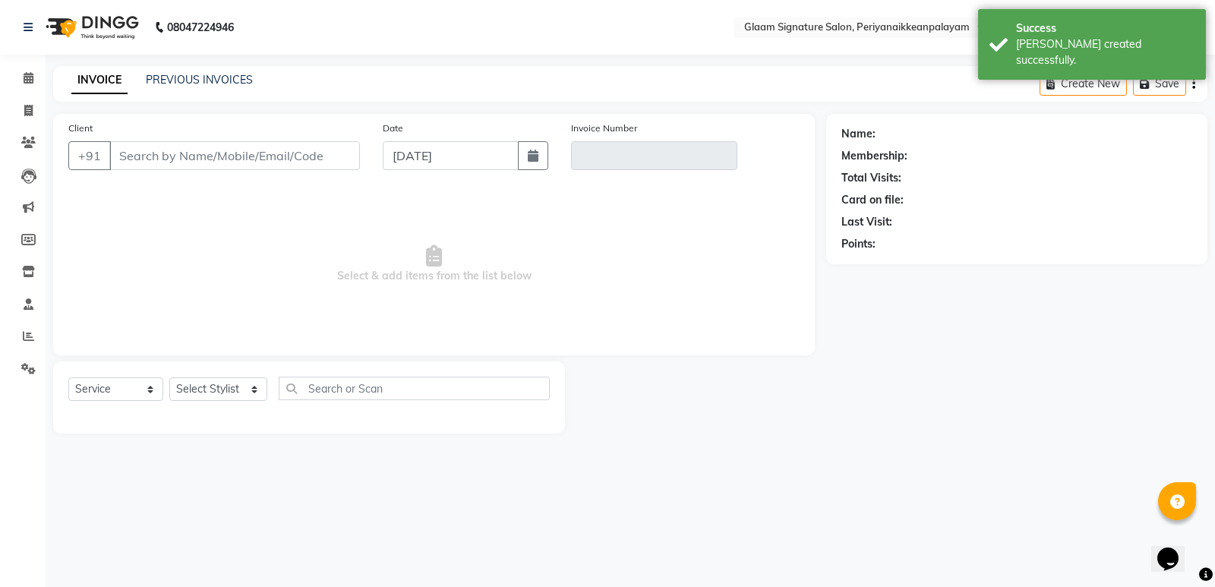
type input "9842156465"
type input "V/2025-26/0979"
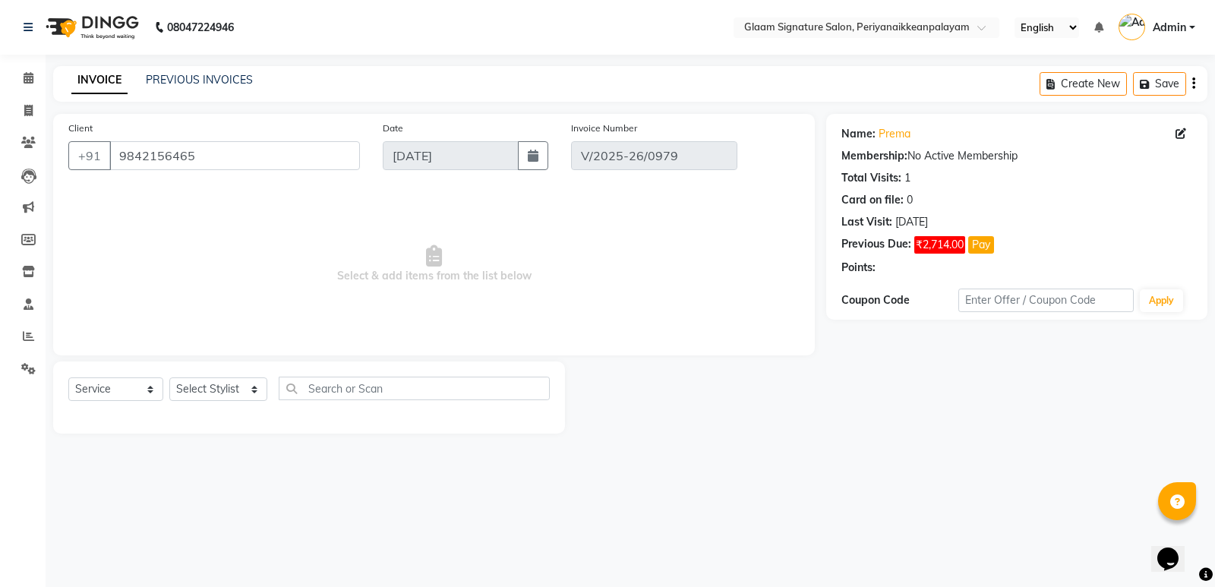
select select "select"
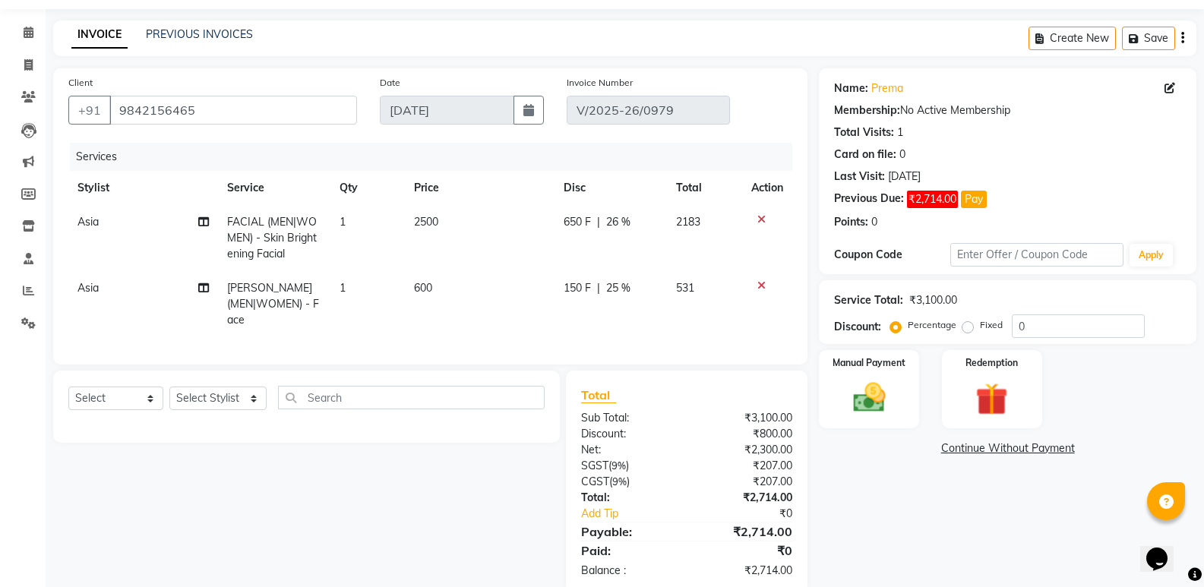
scroll to position [71, 0]
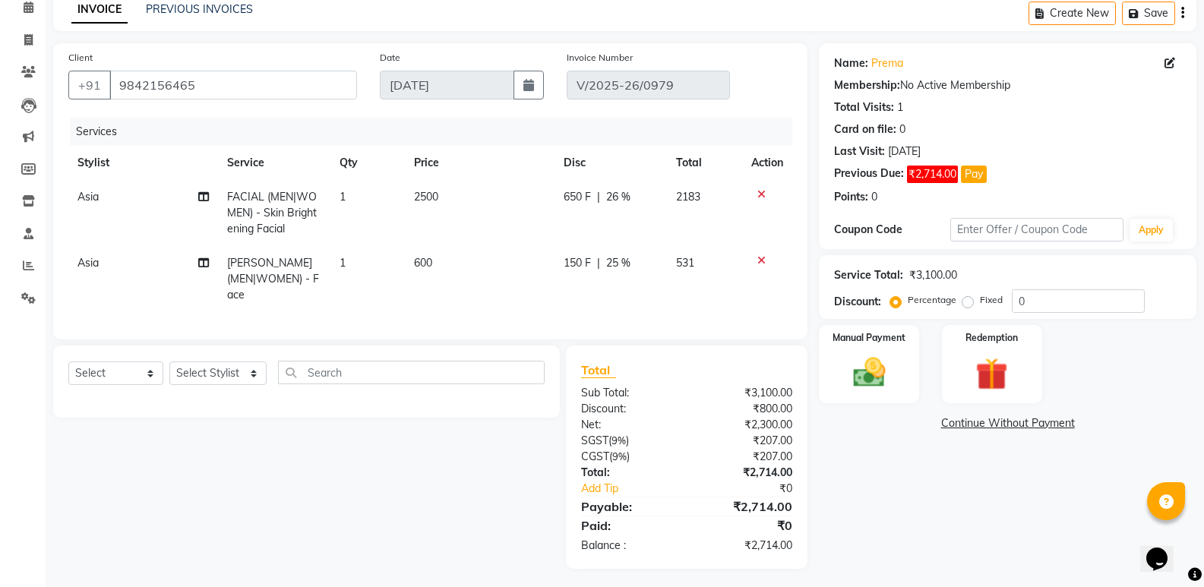
click at [620, 195] on span "26 %" at bounding box center [618, 197] width 24 height 16
select select "84349"
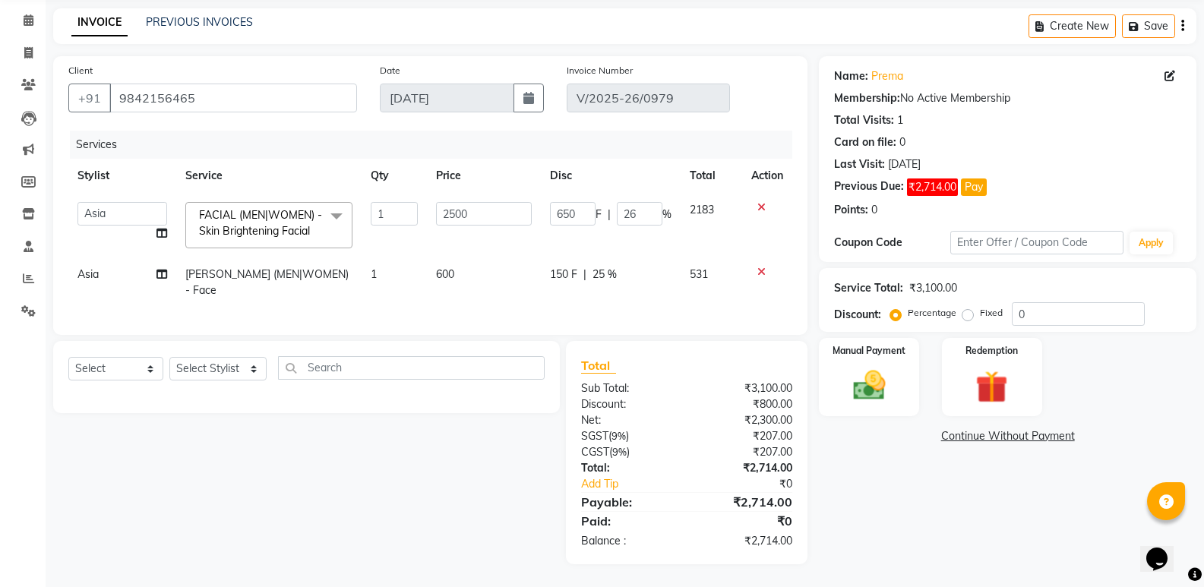
scroll to position [53, 0]
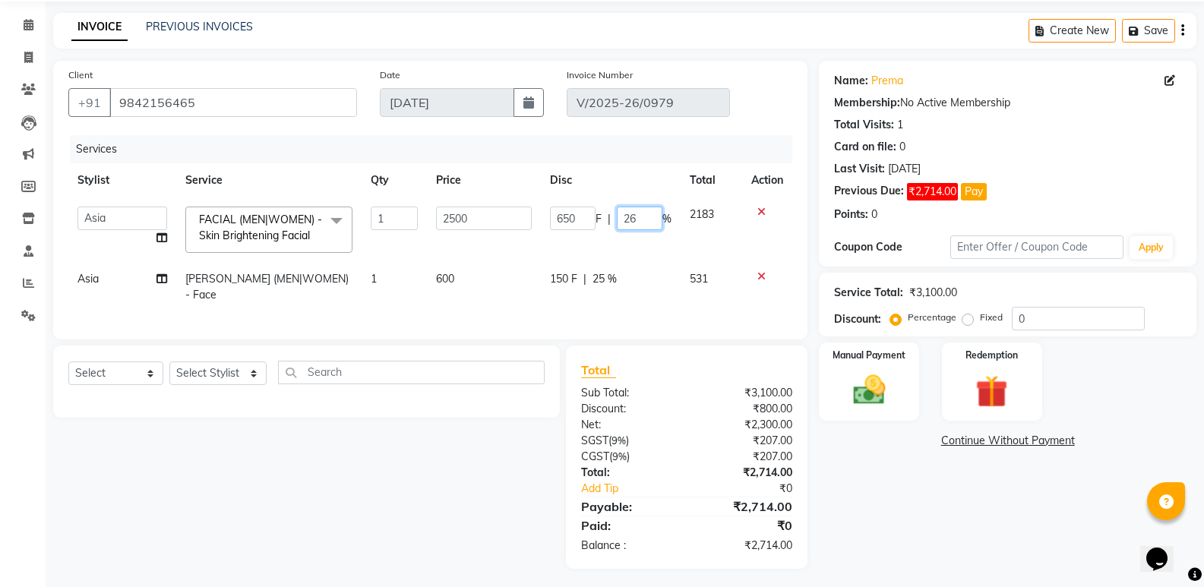
drag, startPoint x: 640, startPoint y: 216, endPoint x: 618, endPoint y: 213, distance: 23.0
click at [620, 213] on input "26" at bounding box center [640, 219] width 46 height 24
type input "27"
click at [1013, 512] on div "Name: Prema Membership: No Active Membership Total Visits: 1 Card on file: 0 La…" at bounding box center [1013, 315] width 389 height 508
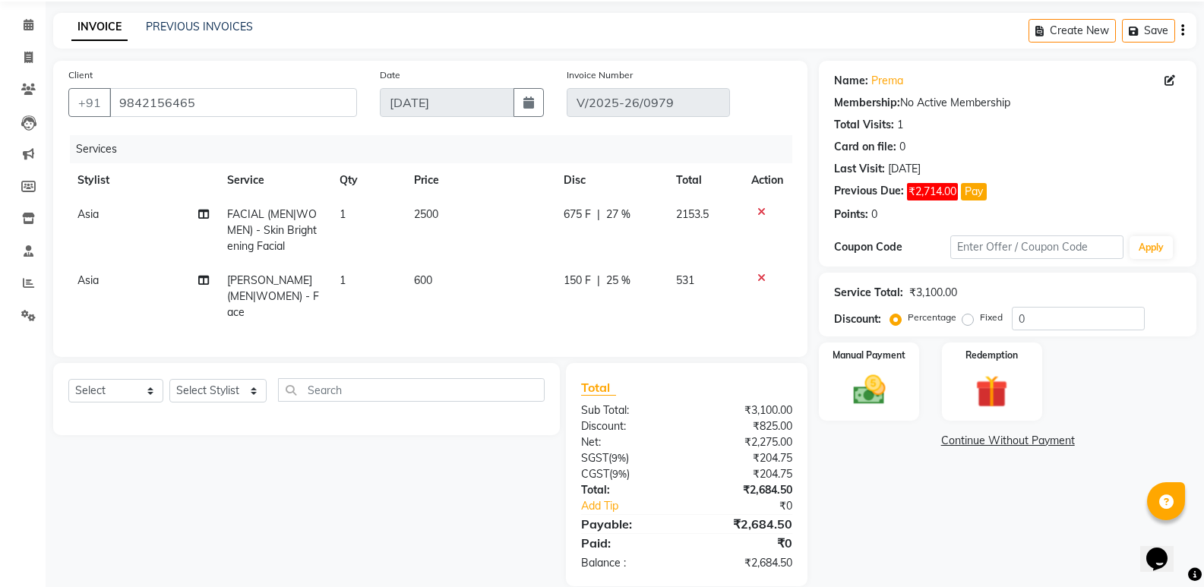
click at [624, 217] on span "27 %" at bounding box center [618, 215] width 24 height 16
select select "84349"
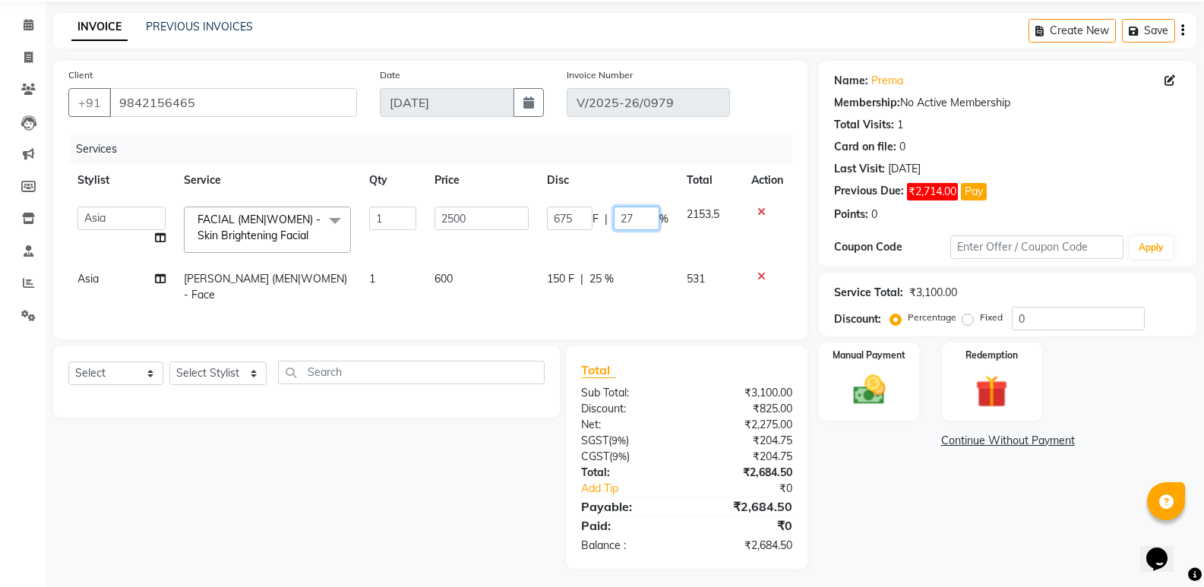
drag, startPoint x: 645, startPoint y: 215, endPoint x: 580, endPoint y: 208, distance: 65.7
click at [580, 208] on div "675 F | 27 %" at bounding box center [608, 219] width 122 height 24
type input "26.5"
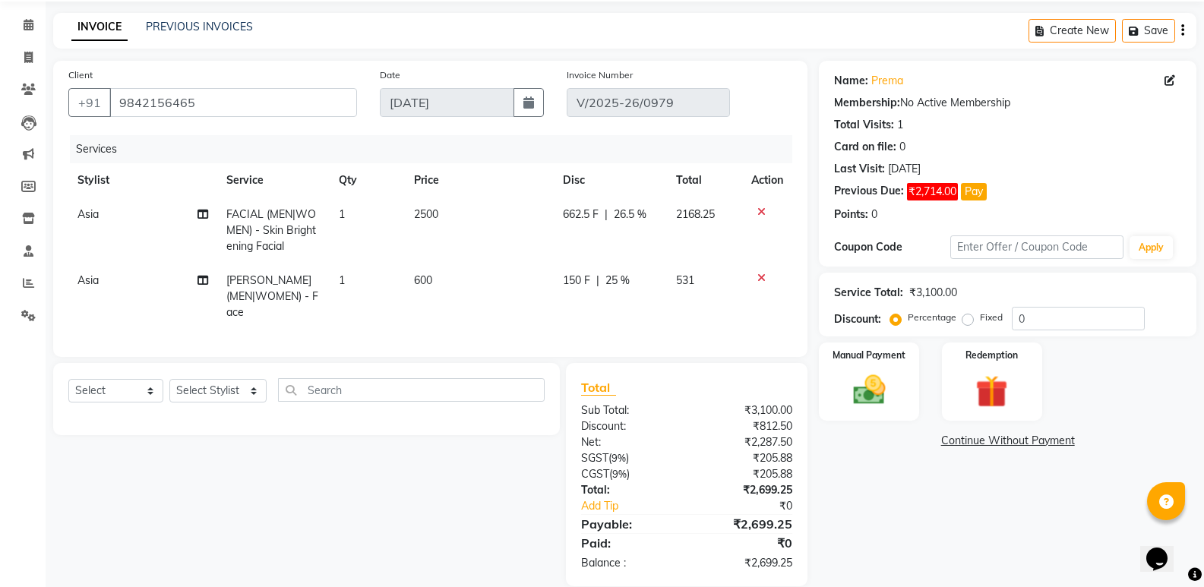
click at [967, 497] on div "Name: Prema Membership: No Active Membership Total Visits: 1 Card on file: 0 La…" at bounding box center [1013, 324] width 389 height 526
click at [618, 274] on span "25 %" at bounding box center [617, 281] width 24 height 16
select select "84349"
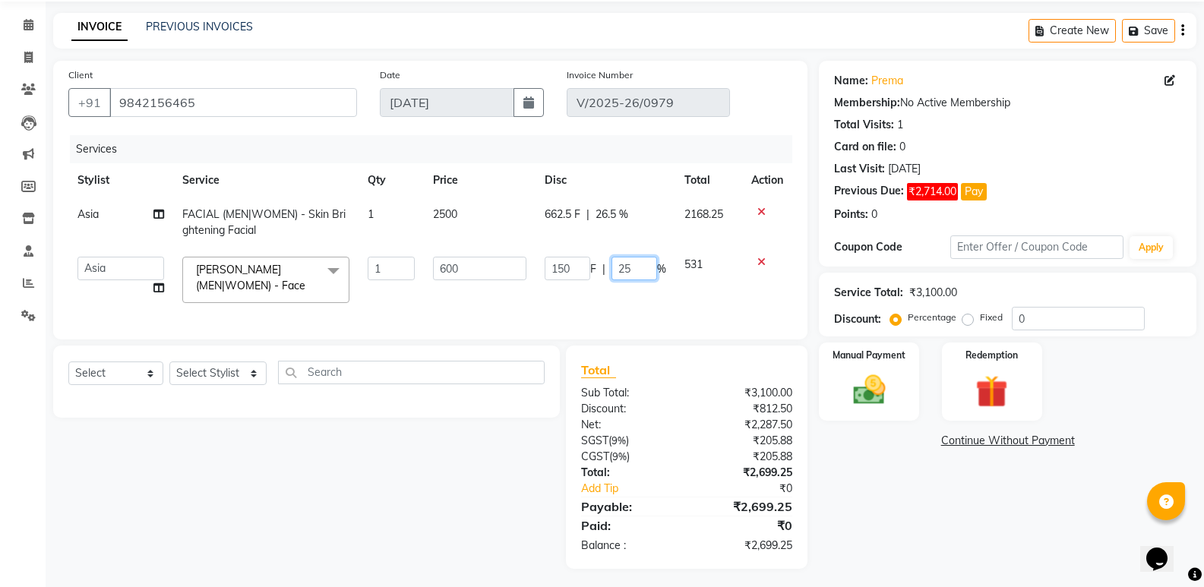
drag, startPoint x: 643, startPoint y: 269, endPoint x: 592, endPoint y: 264, distance: 51.9
click at [592, 264] on div "150 F | 25 %" at bounding box center [606, 269] width 122 height 24
type input "24.5"
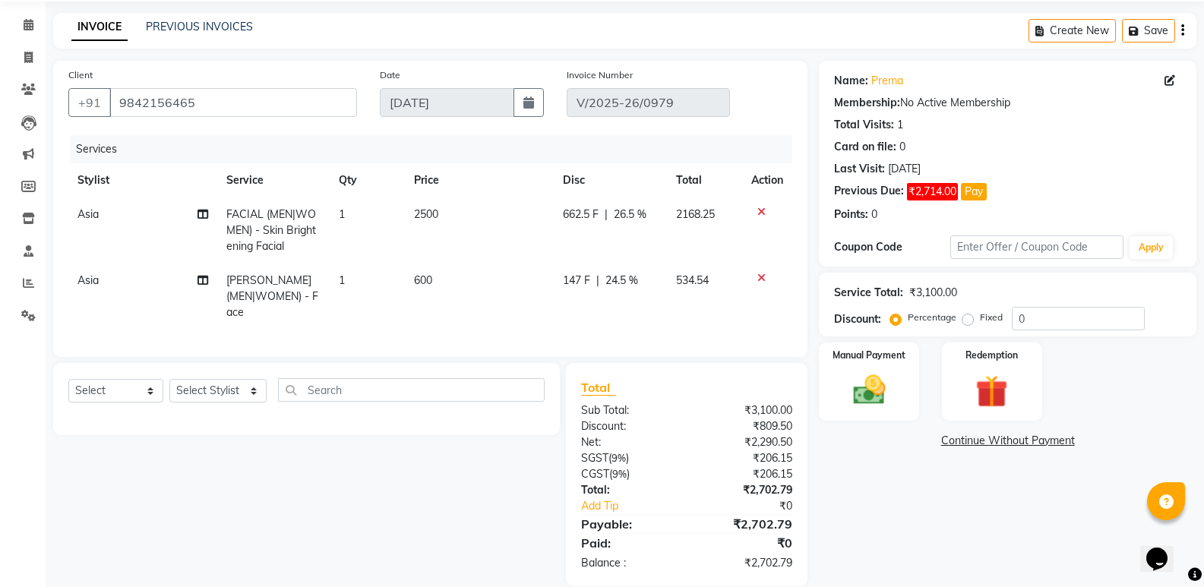
click at [1013, 522] on div "Name: Prema Membership: No Active Membership Total Visits: 1 Card on file: 0 La…" at bounding box center [1013, 324] width 389 height 526
click at [861, 389] on img at bounding box center [869, 390] width 54 height 39
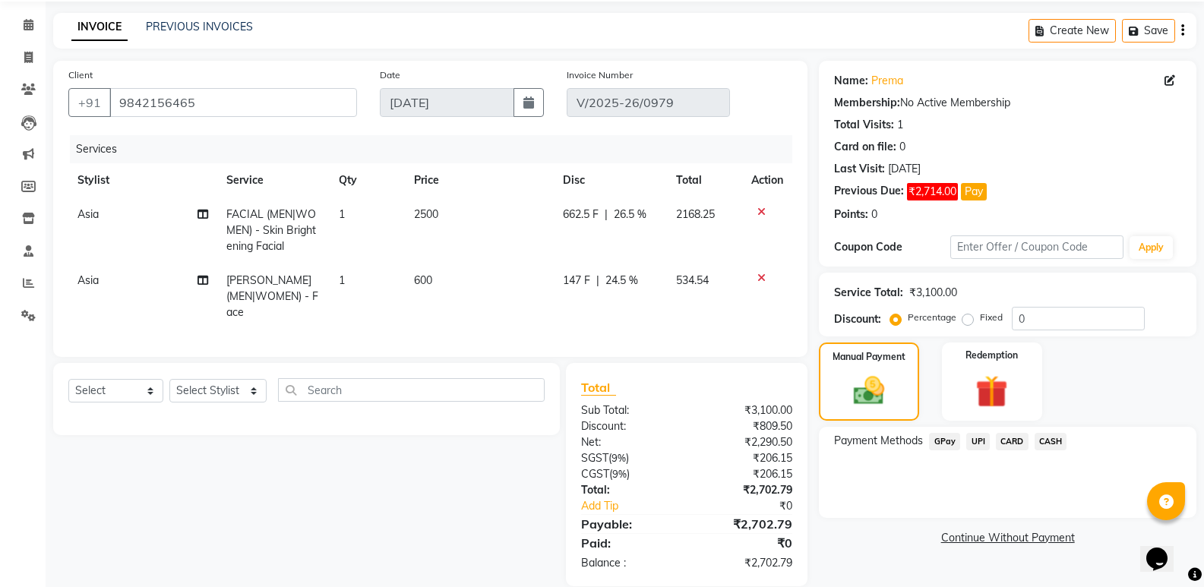
click at [1045, 443] on span "CASH" at bounding box center [1051, 441] width 33 height 17
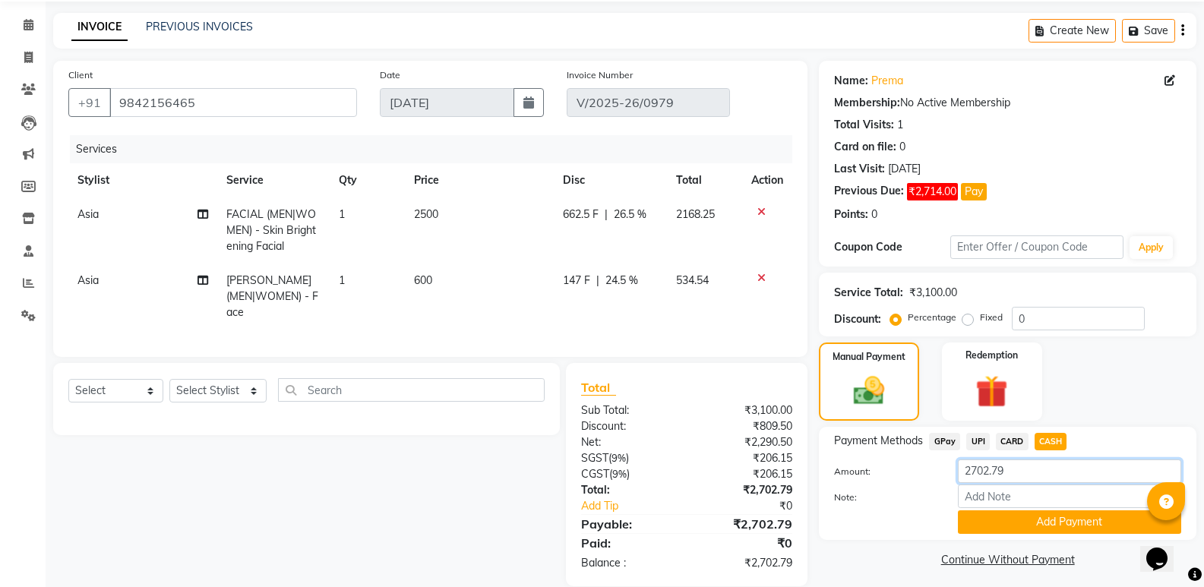
drag, startPoint x: 1014, startPoint y: 469, endPoint x: 852, endPoint y: 447, distance: 164.0
click at [855, 448] on div "Payment Methods GPay UPI CARD CASH Amount: 2702.79 Note: Add Payment" at bounding box center [1007, 483] width 347 height 101
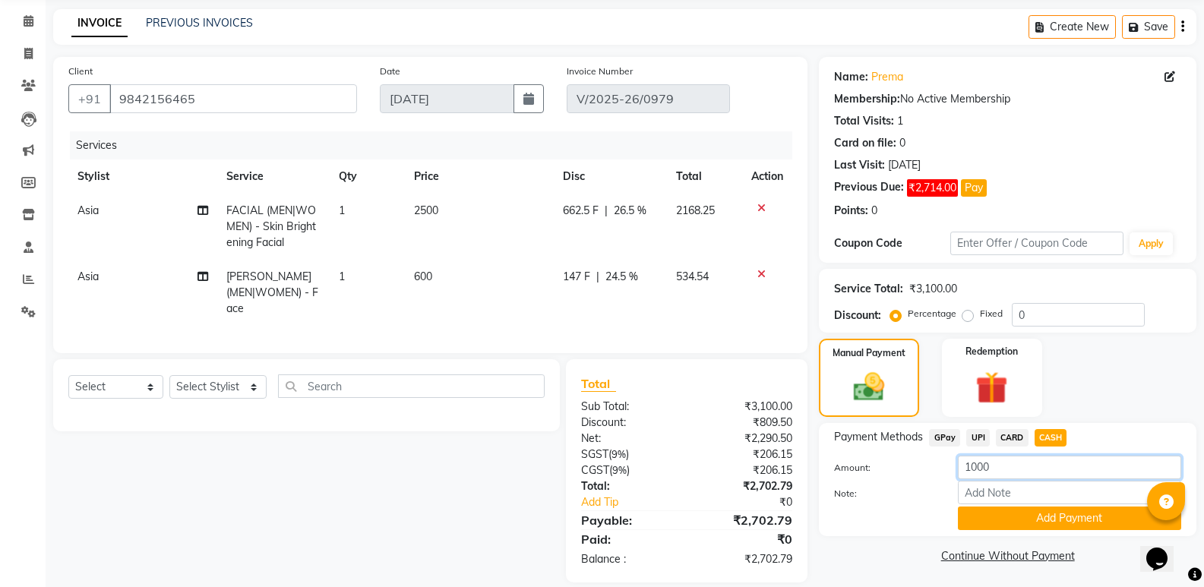
scroll to position [71, 0]
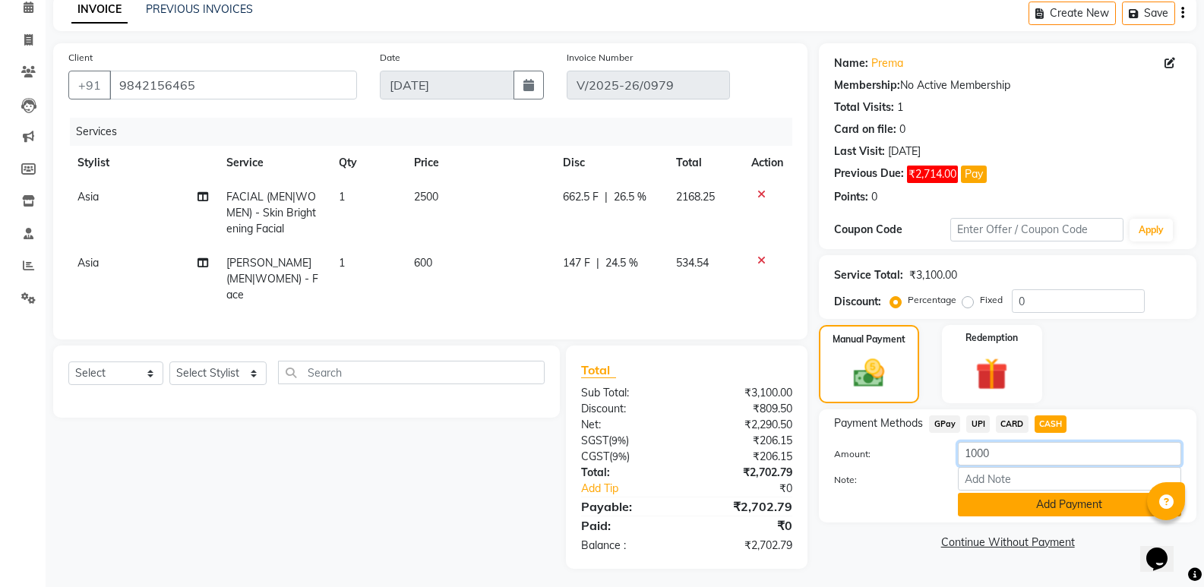
type input "1000"
click at [1051, 504] on button "Add Payment" at bounding box center [1069, 505] width 223 height 24
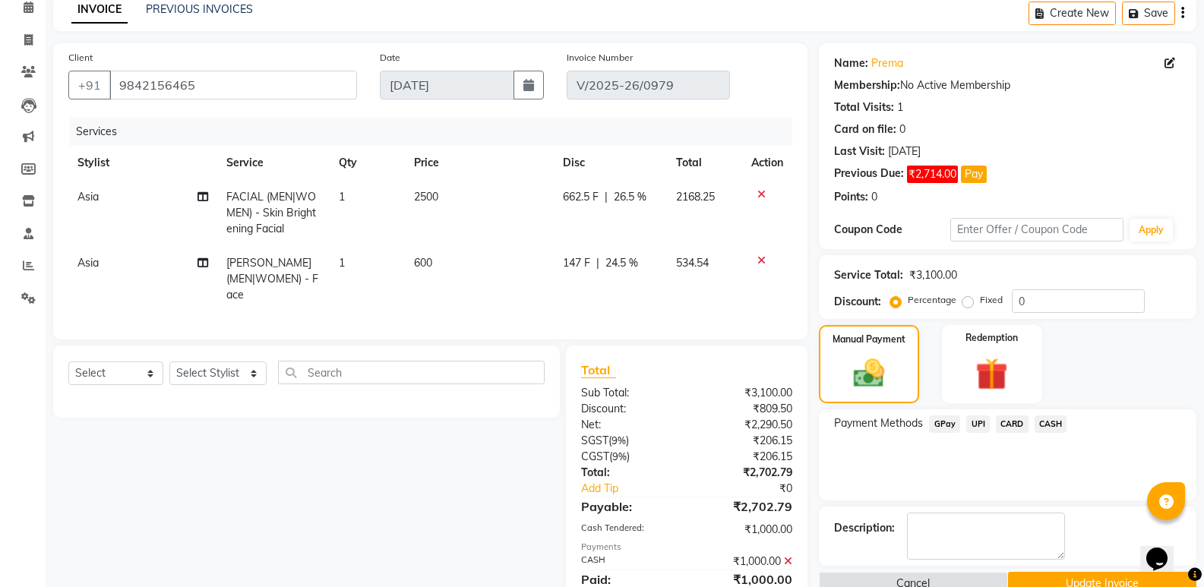
click at [947, 419] on span "GPay" at bounding box center [944, 424] width 31 height 17
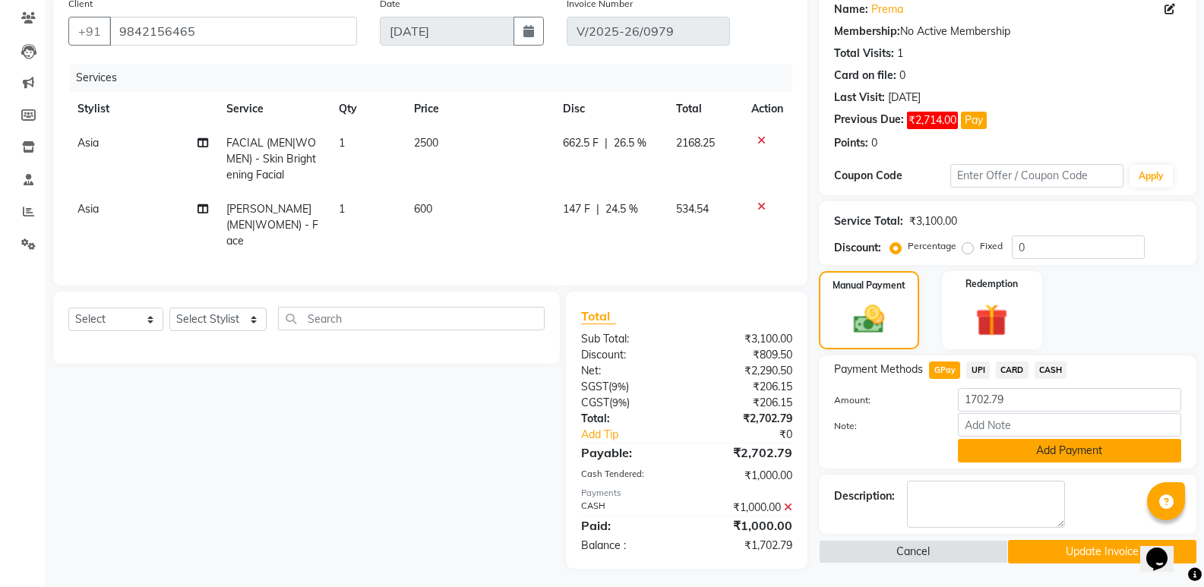
click at [1022, 441] on button "Add Payment" at bounding box center [1069, 451] width 223 height 24
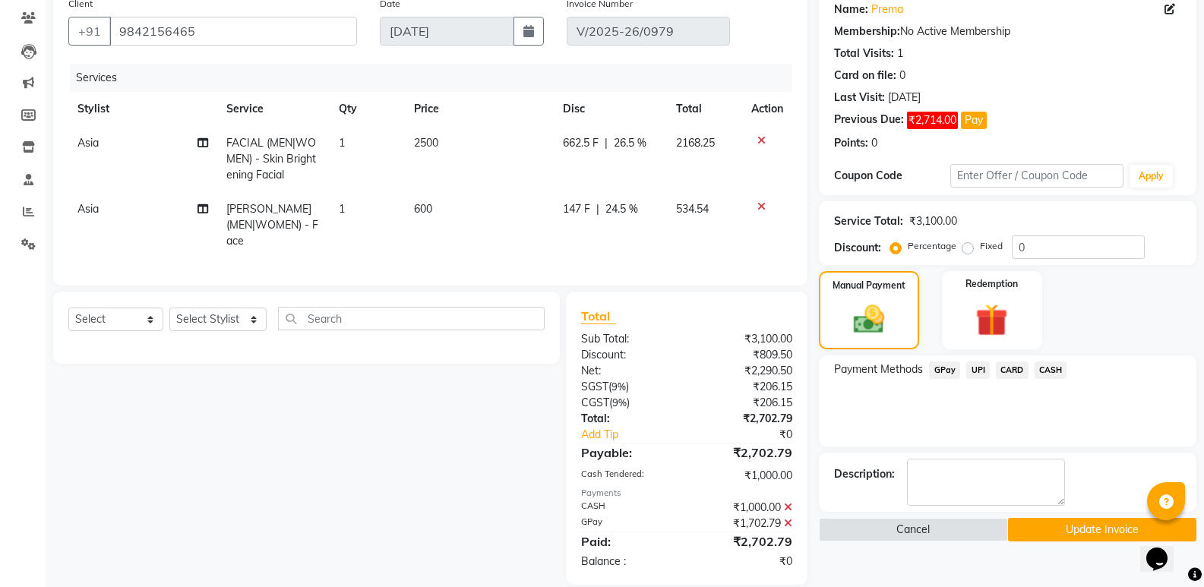
scroll to position [141, 0]
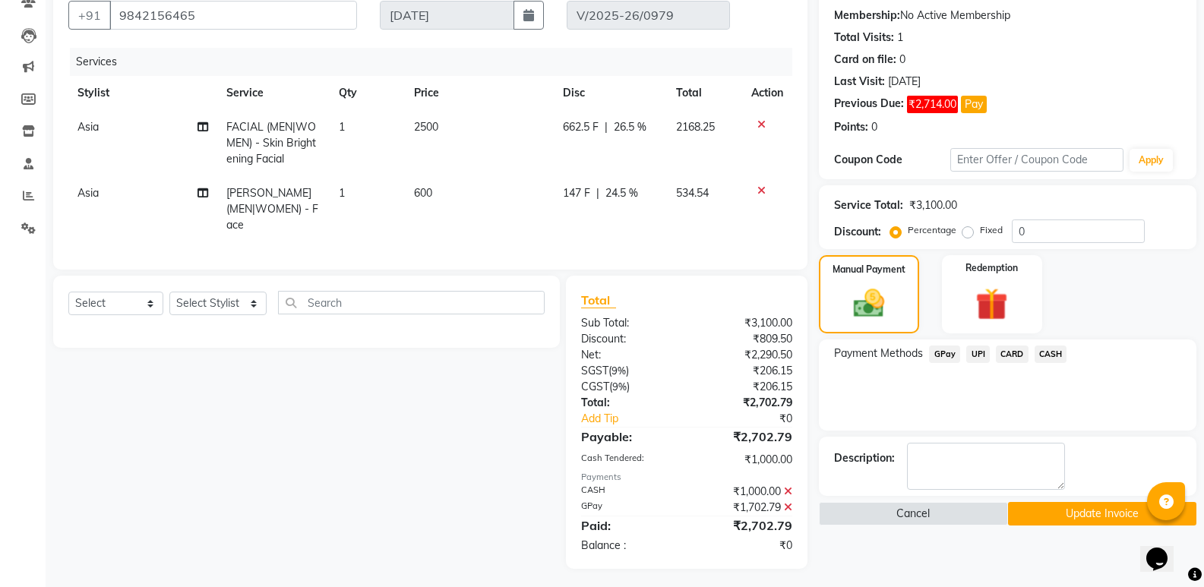
click at [1088, 507] on button "Update Invoice" at bounding box center [1102, 514] width 188 height 24
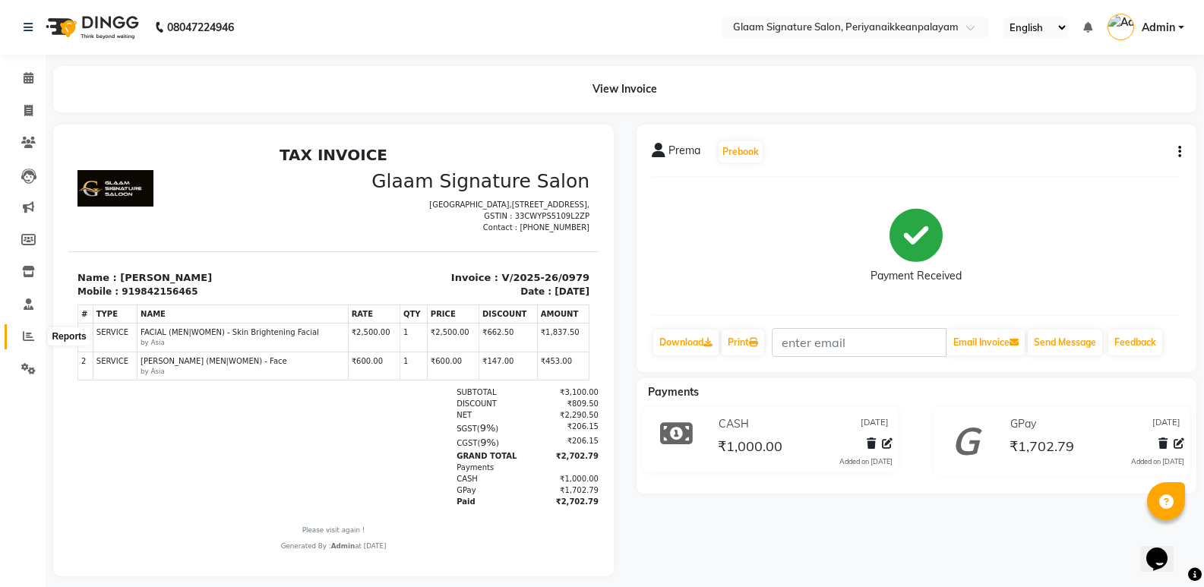
click at [25, 336] on icon at bounding box center [28, 335] width 11 height 11
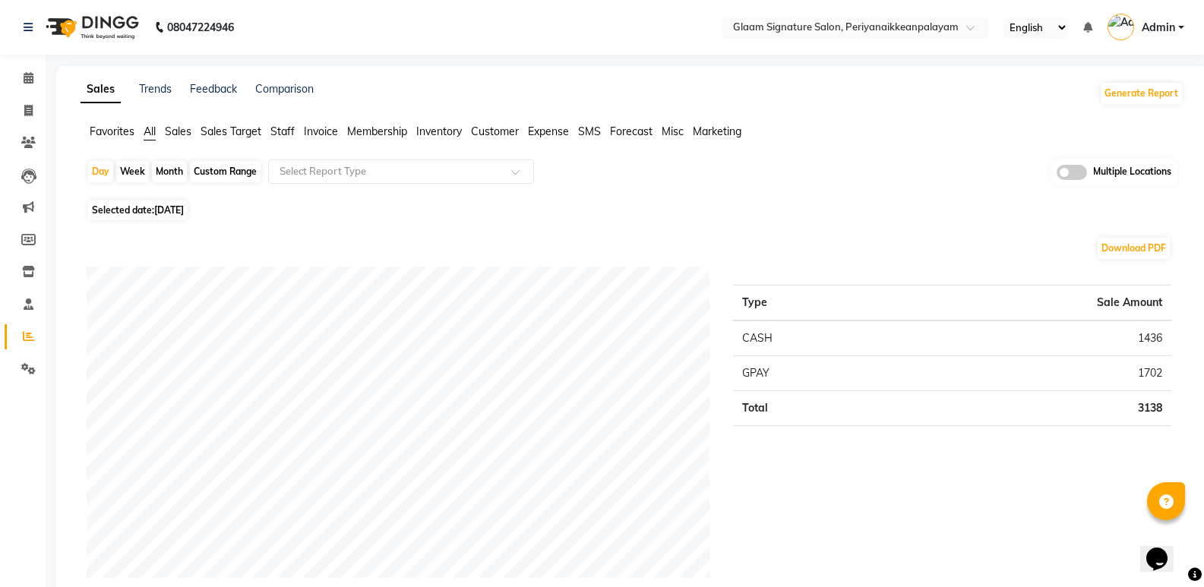
click at [275, 131] on span "Staff" at bounding box center [282, 132] width 24 height 14
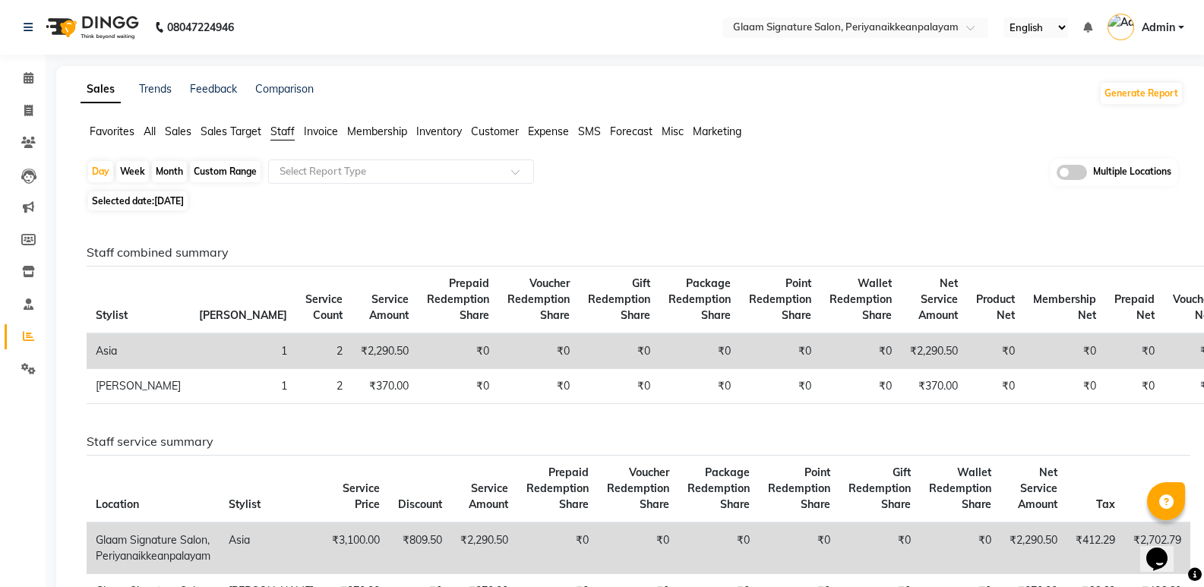
click at [169, 203] on span "[DATE]" at bounding box center [169, 200] width 30 height 11
select select "9"
select select "2025"
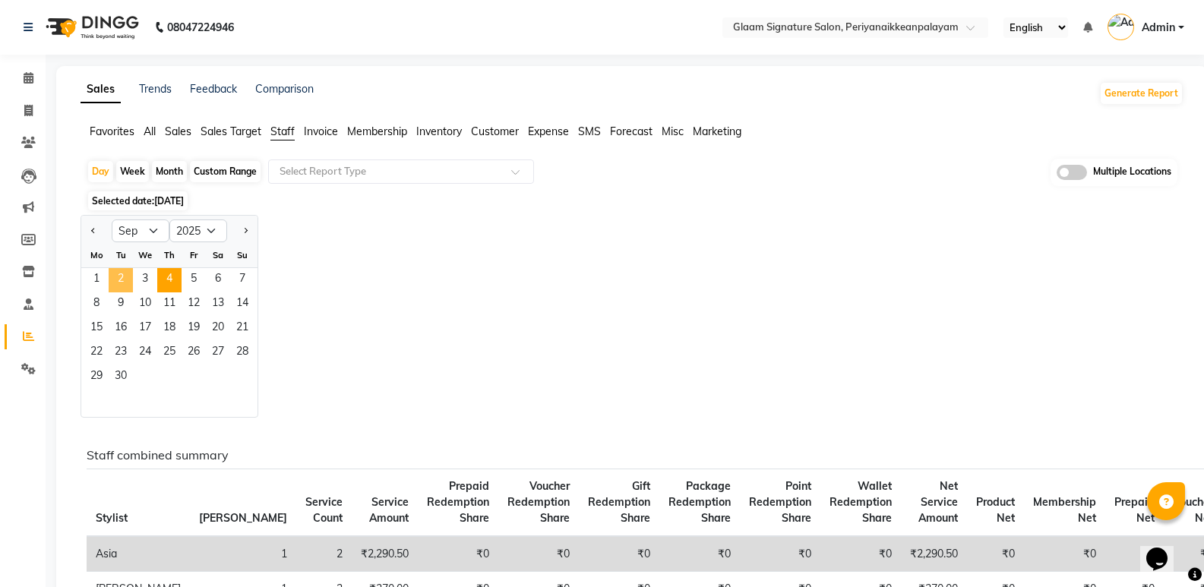
click at [128, 279] on span "2" at bounding box center [121, 280] width 24 height 24
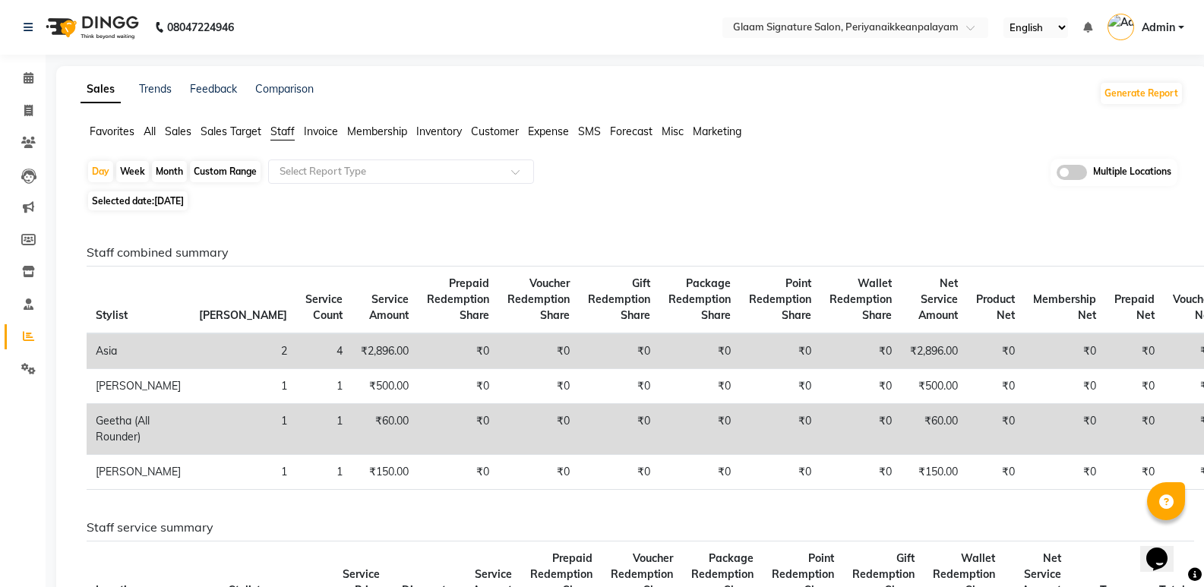
click at [163, 199] on span "02-09-2025" at bounding box center [169, 200] width 30 height 11
select select "9"
select select "2025"
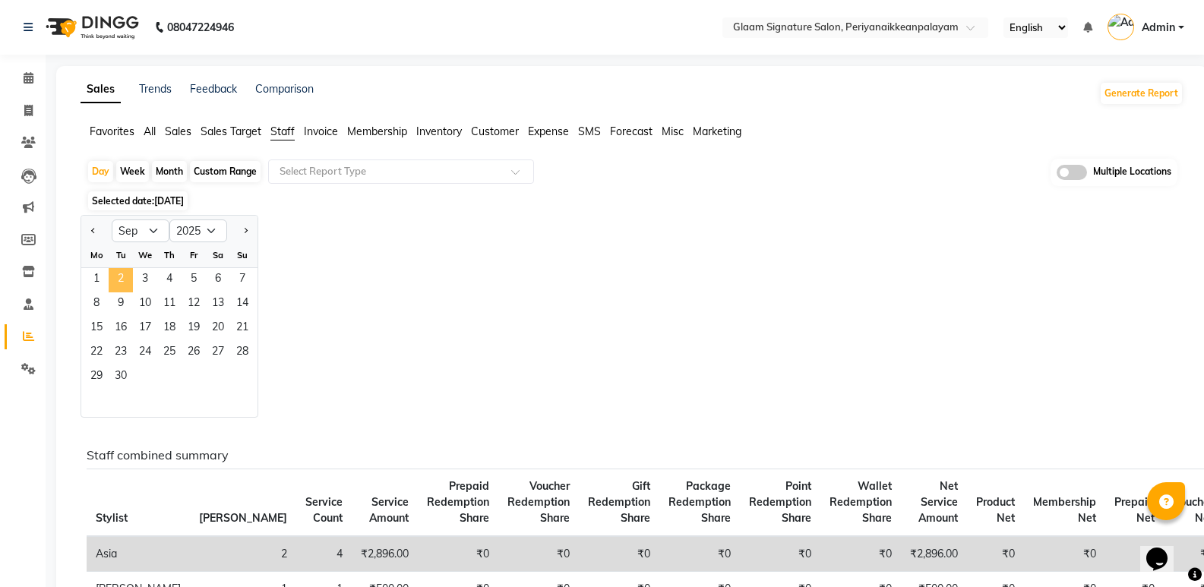
click at [115, 275] on span "2" at bounding box center [121, 280] width 24 height 24
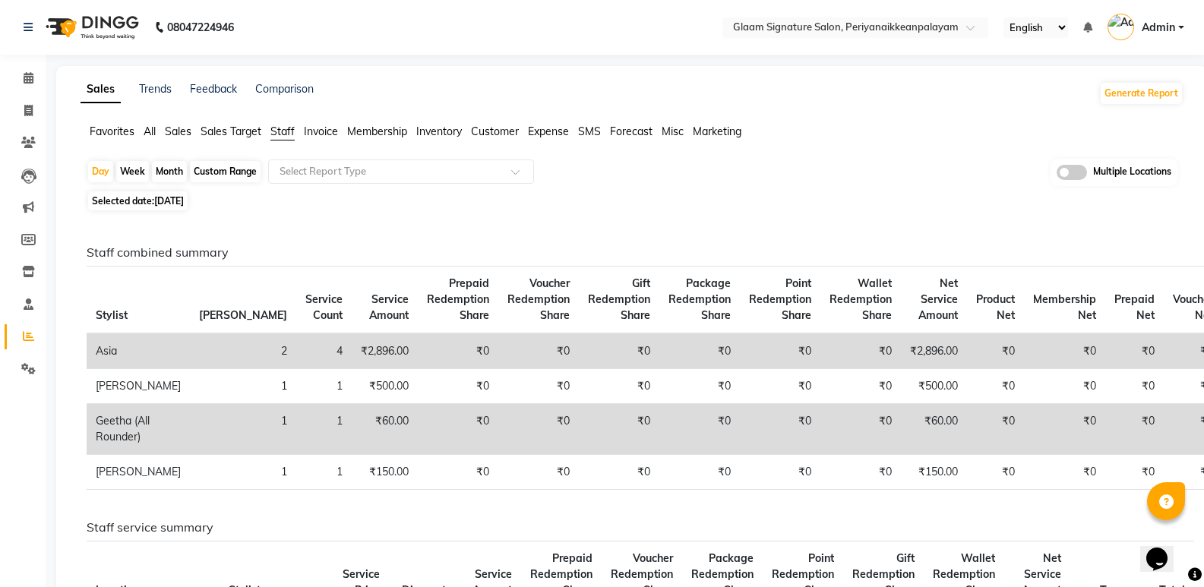
click at [179, 197] on span "02-09-2025" at bounding box center [169, 200] width 30 height 11
select select "9"
select select "2025"
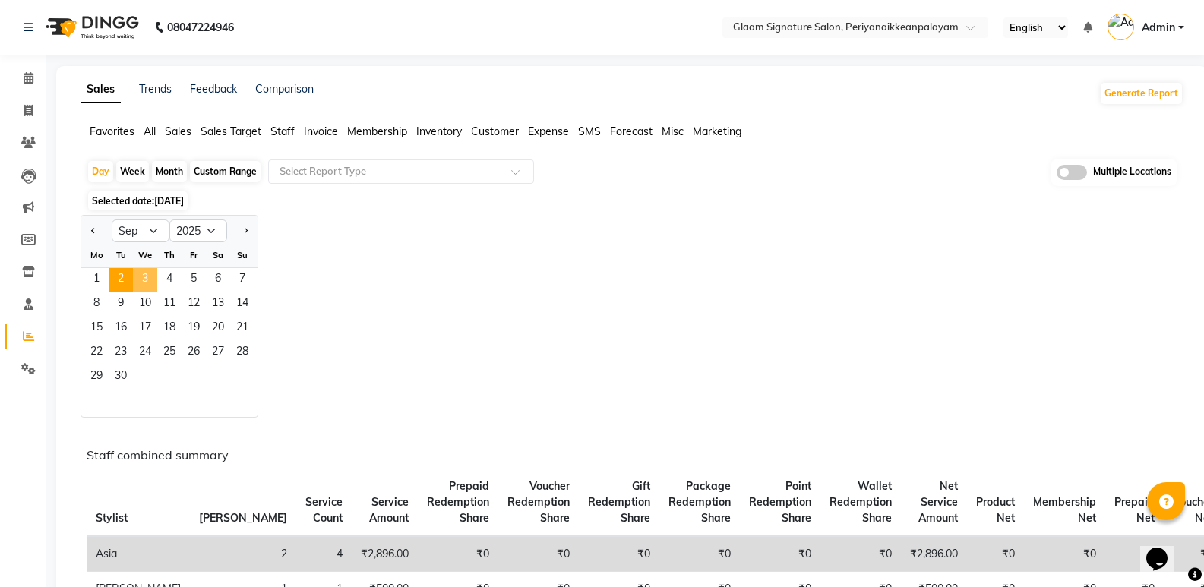
click at [141, 272] on span "3" at bounding box center [145, 280] width 24 height 24
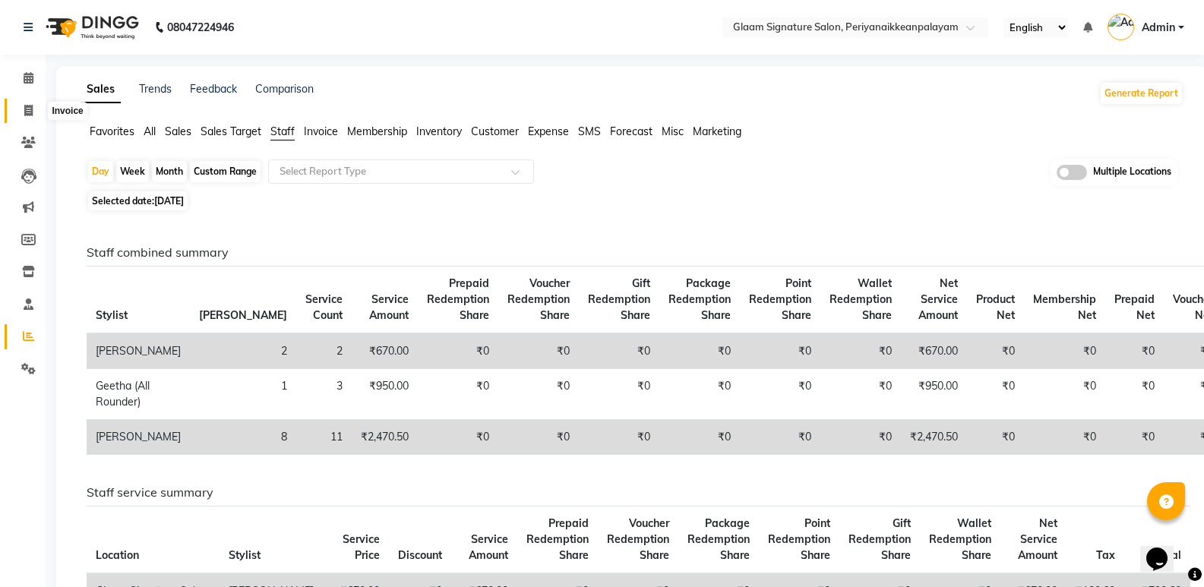
click at [27, 110] on icon at bounding box center [28, 110] width 8 height 11
select select "4039"
select select "service"
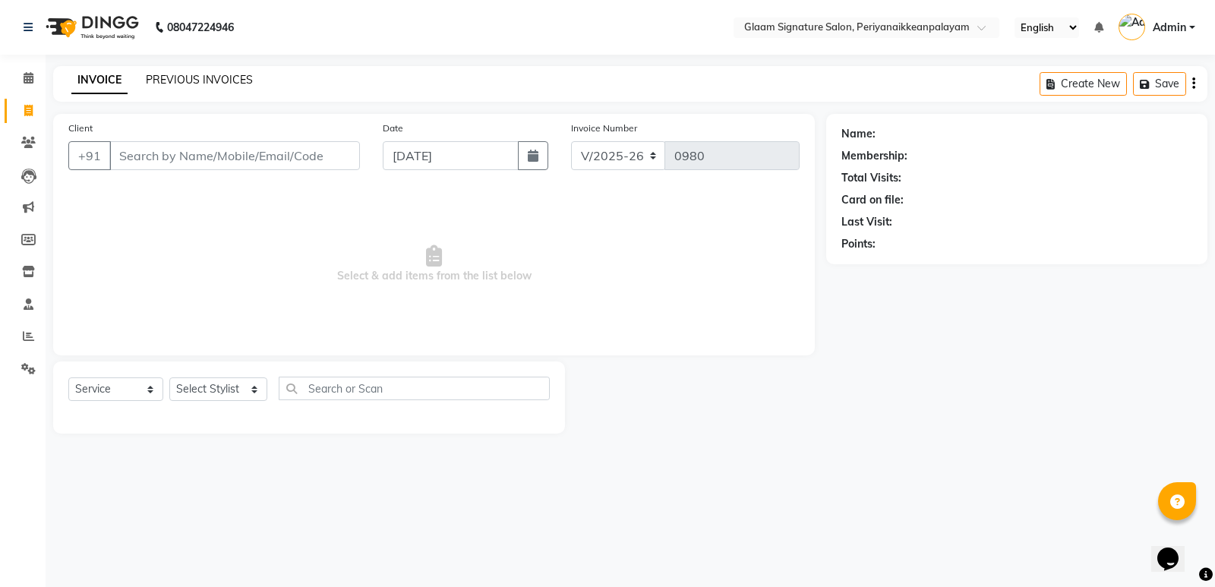
click at [202, 84] on link "PREVIOUS INVOICES" at bounding box center [199, 80] width 107 height 14
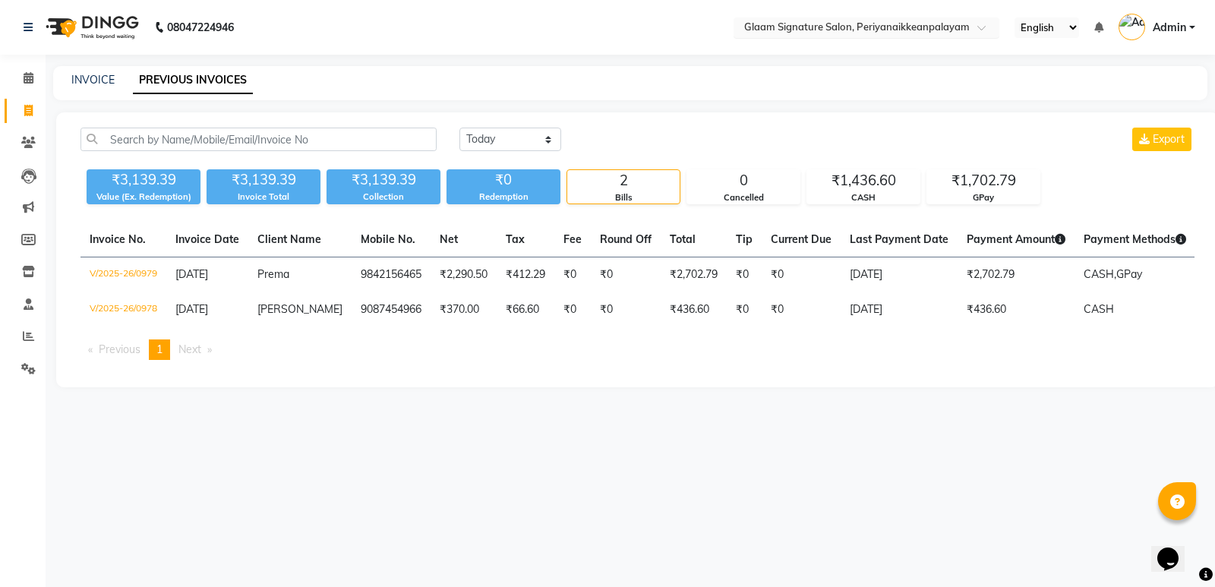
click at [829, 25] on input "text" at bounding box center [851, 28] width 220 height 15
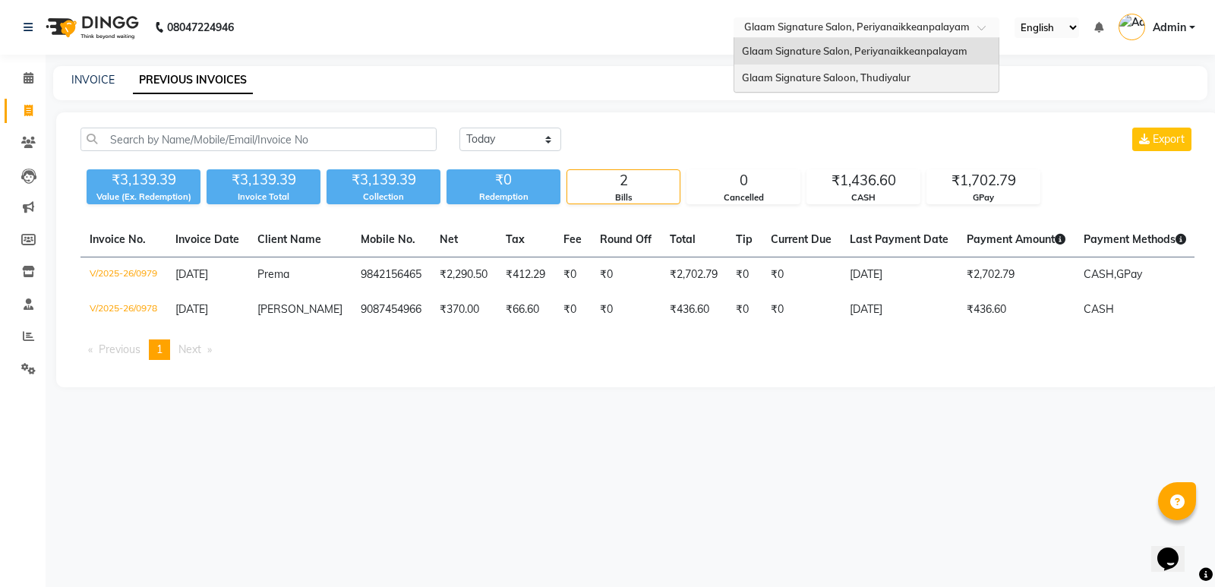
click at [824, 79] on span "Glaam Signature Saloon, Thudiyalur" at bounding box center [826, 77] width 169 height 12
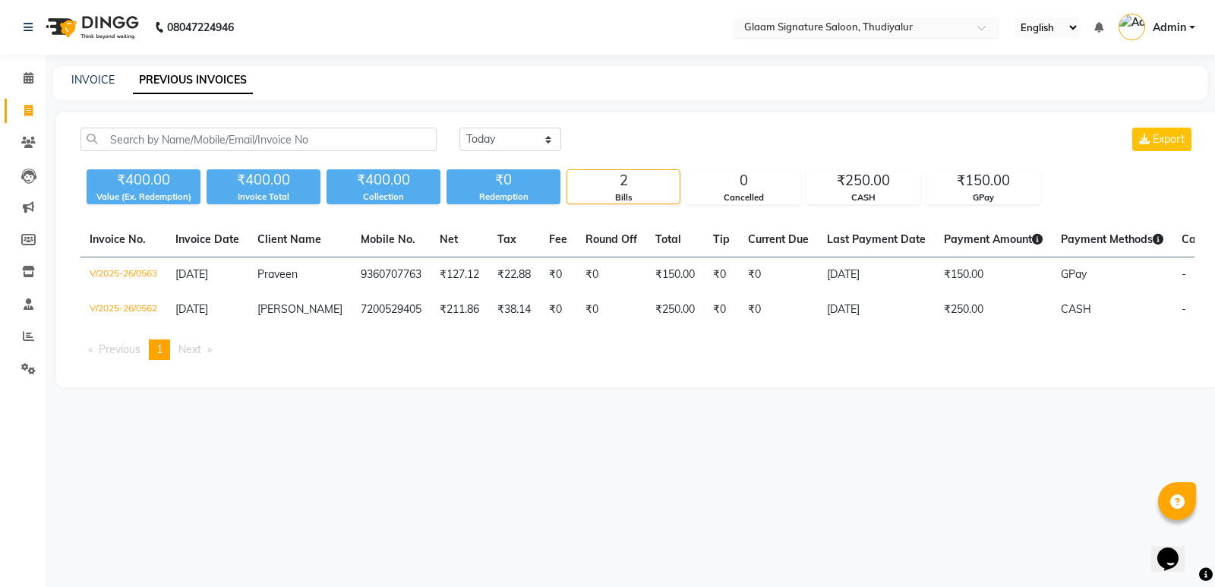
click at [833, 27] on input "text" at bounding box center [851, 28] width 220 height 15
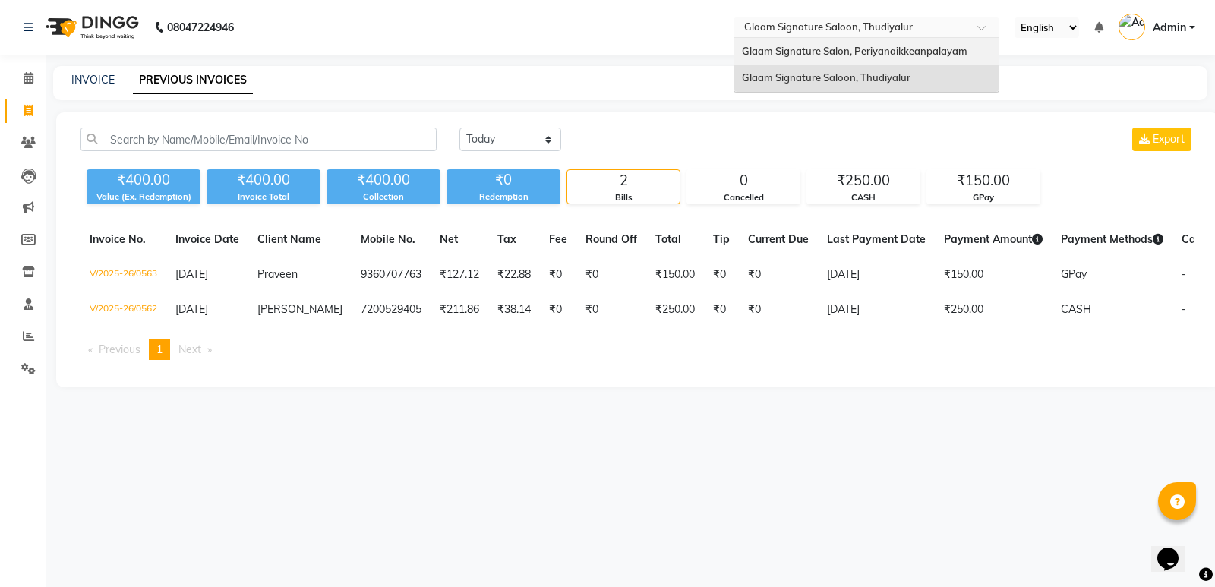
click at [827, 52] on span "Glaam Signature Salon, Periyanaikkeanpalayam" at bounding box center [855, 51] width 226 height 12
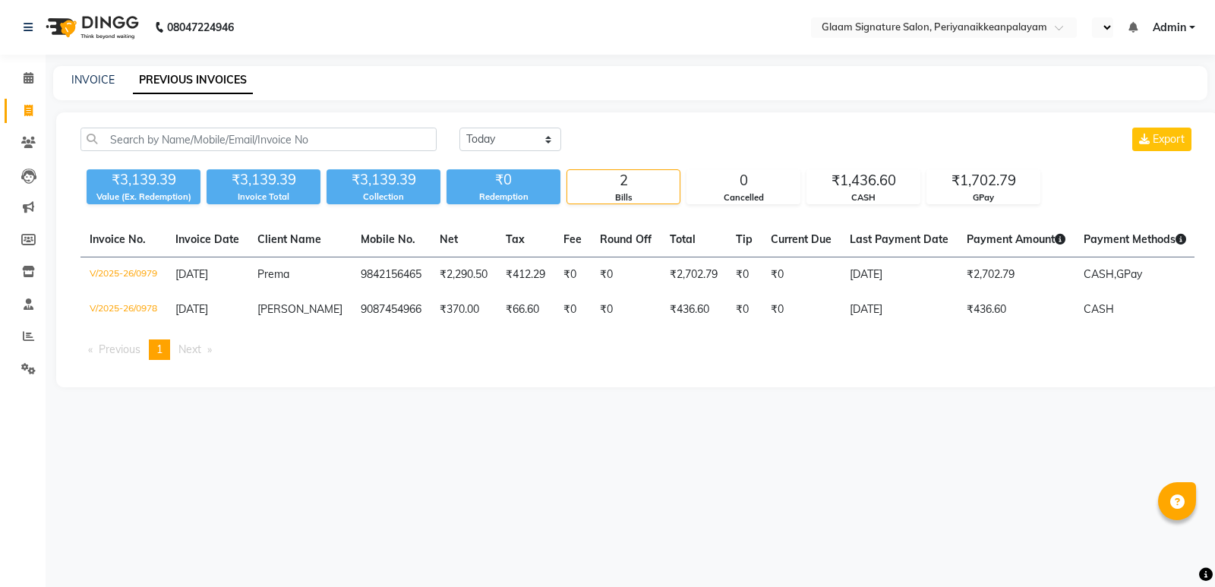
select select "en"
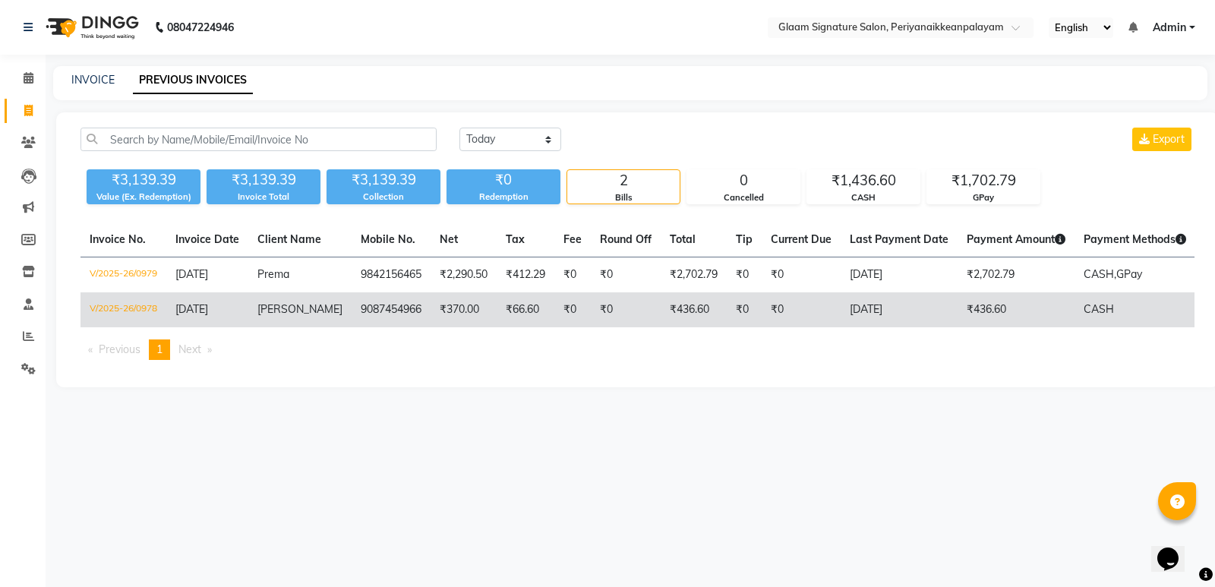
click at [262, 308] on span "[PERSON_NAME]" at bounding box center [300, 309] width 85 height 14
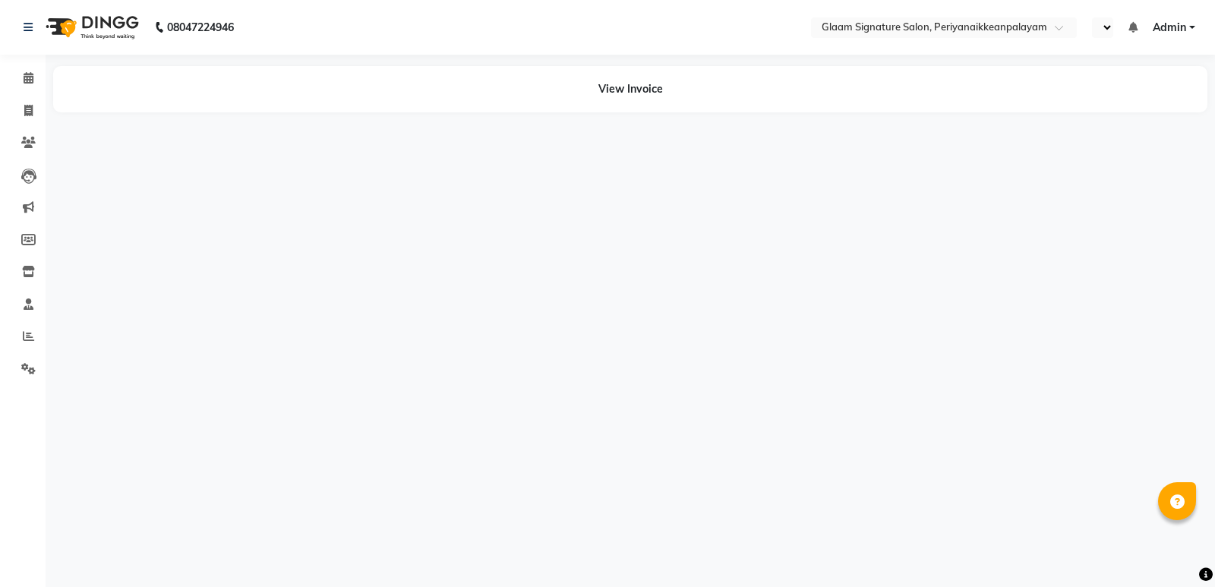
select select "en"
